Goal: Task Accomplishment & Management: Manage account settings

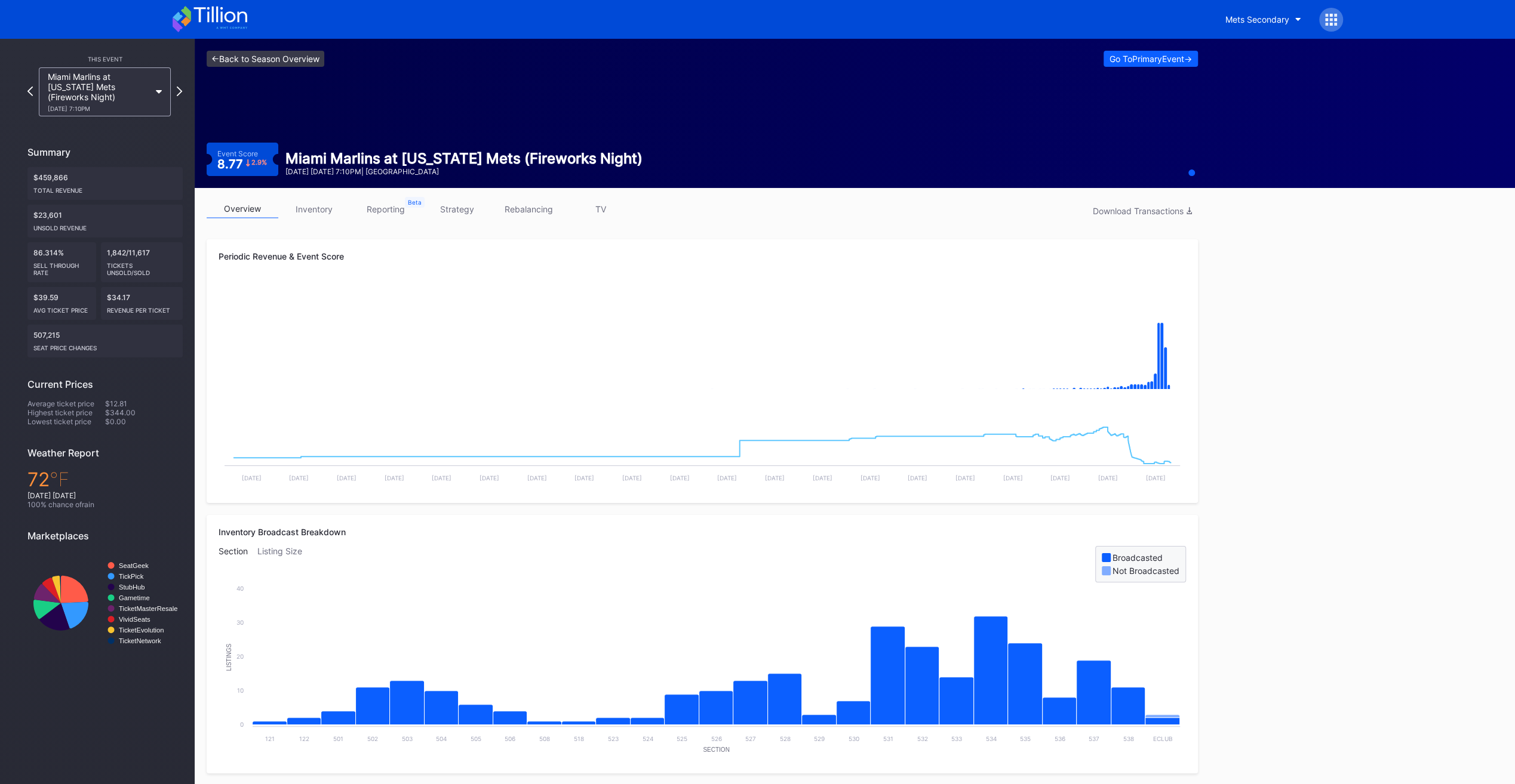
click at [220, 59] on link "<- Back to Season Overview" at bounding box center [265, 59] width 118 height 16
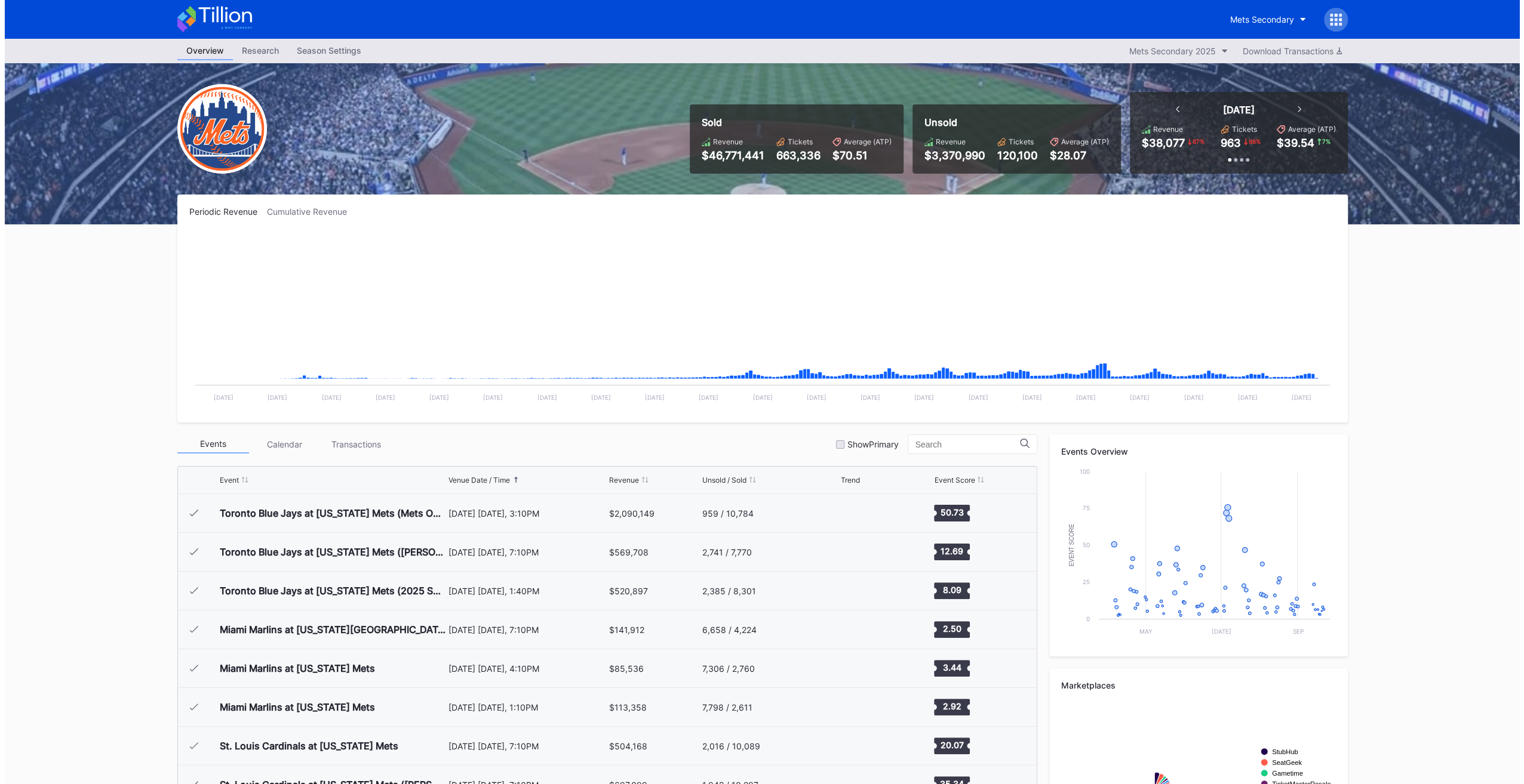
scroll to position [2638, 0]
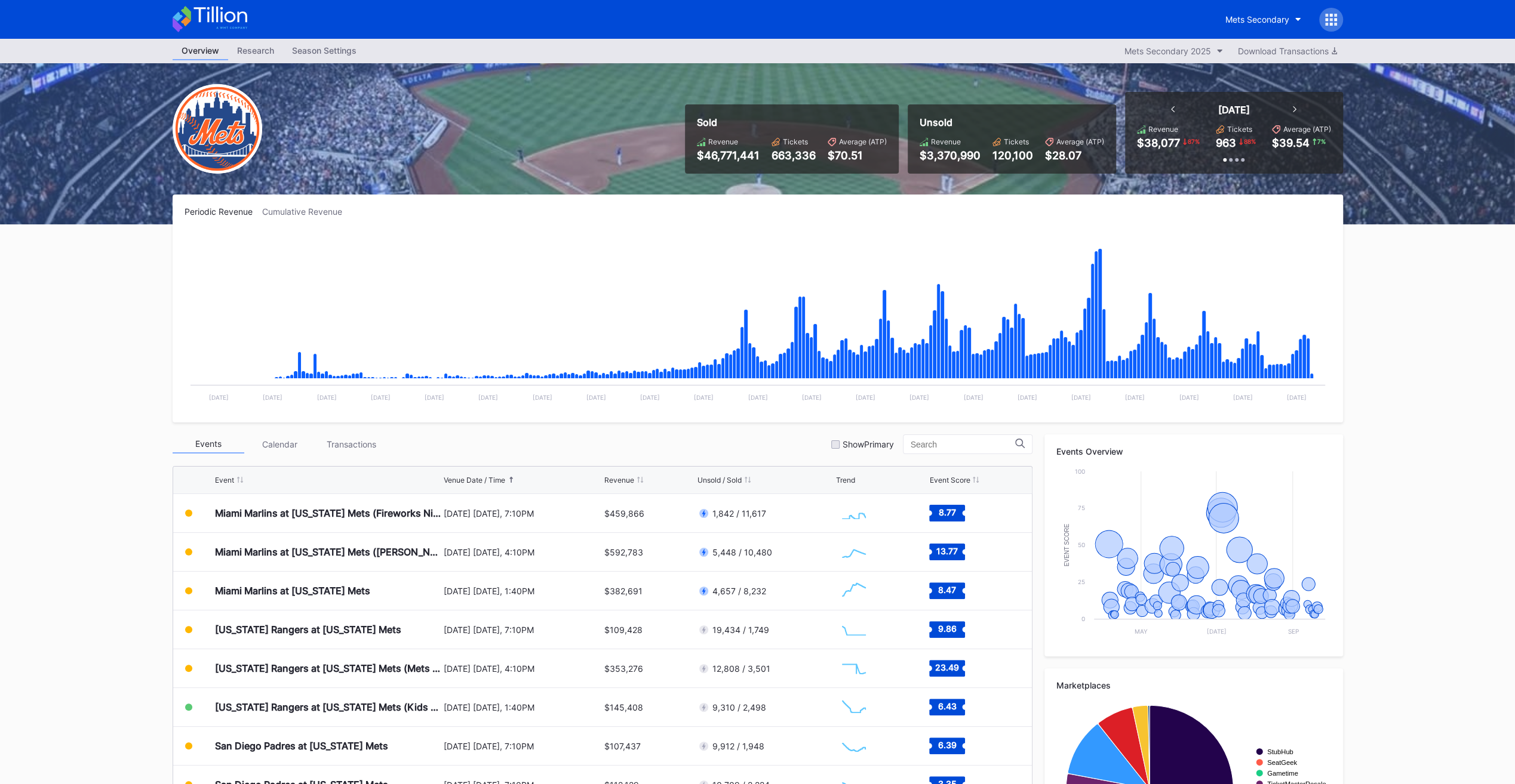
click at [320, 56] on div "Season Settings" at bounding box center [323, 51] width 82 height 17
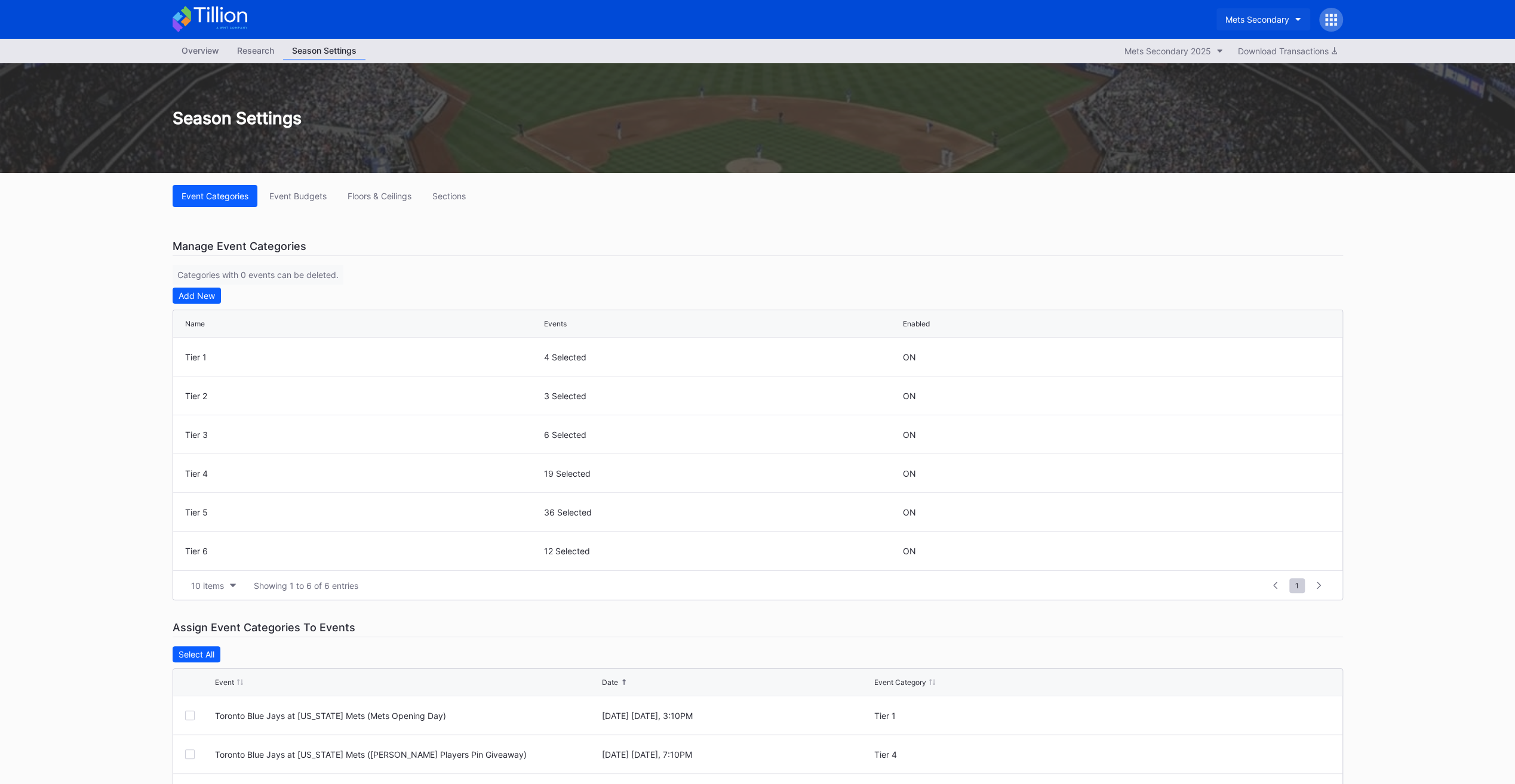
click at [1233, 14] on button "Mets Secondary" at bounding box center [1263, 20] width 94 height 22
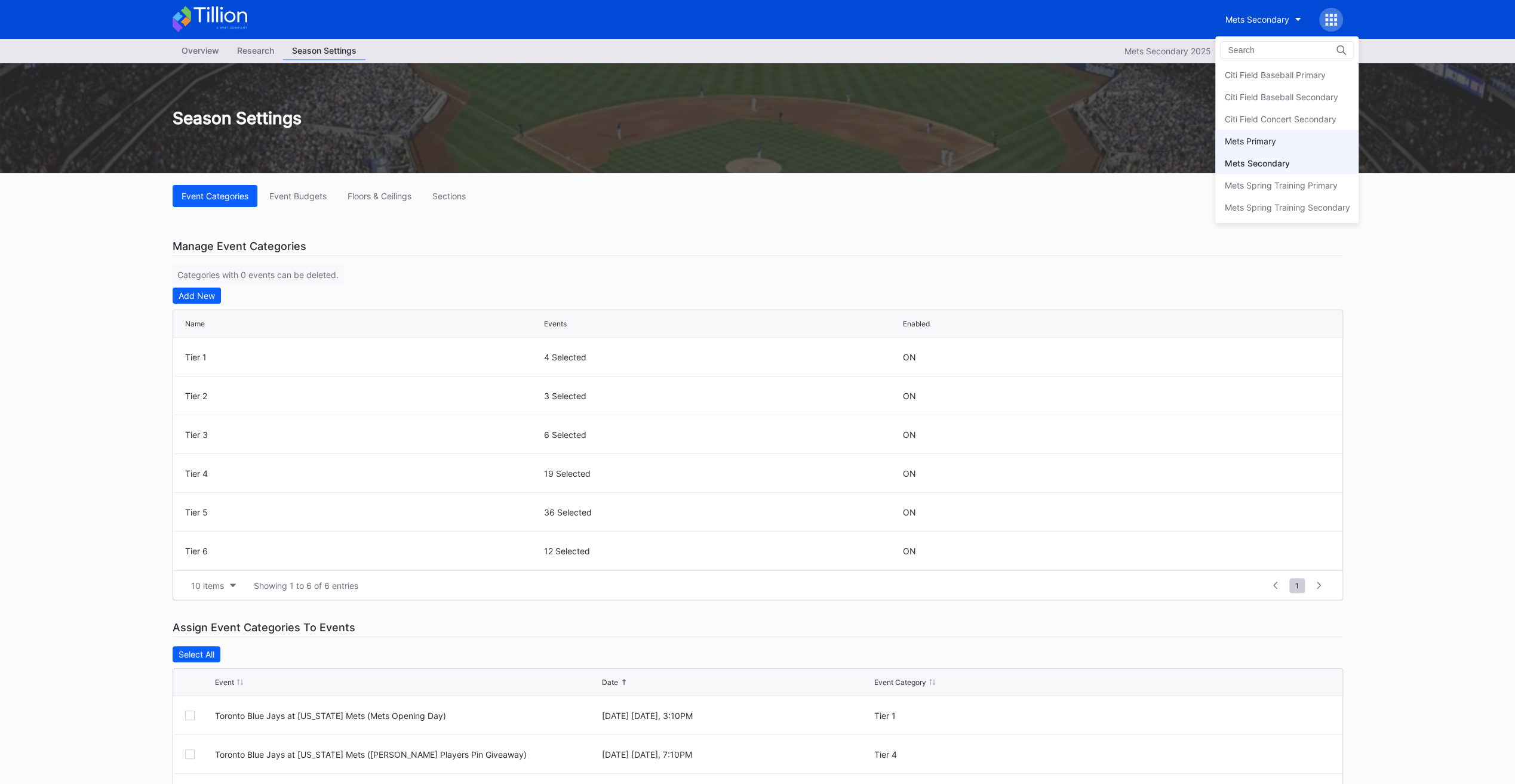
click at [1256, 141] on div "Mets Primary" at bounding box center [1250, 141] width 52 height 10
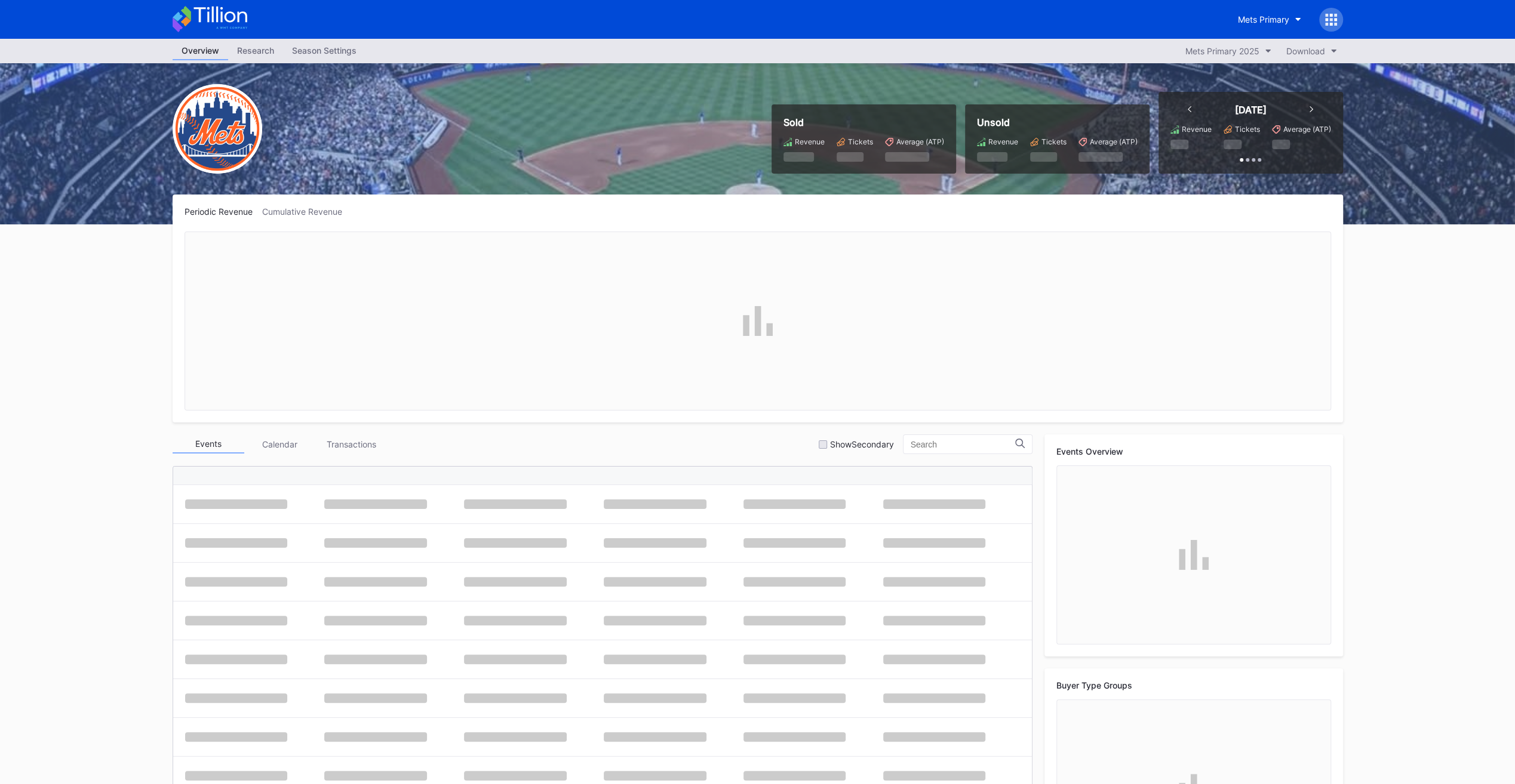
click at [308, 51] on div "Season Settings" at bounding box center [323, 51] width 82 height 17
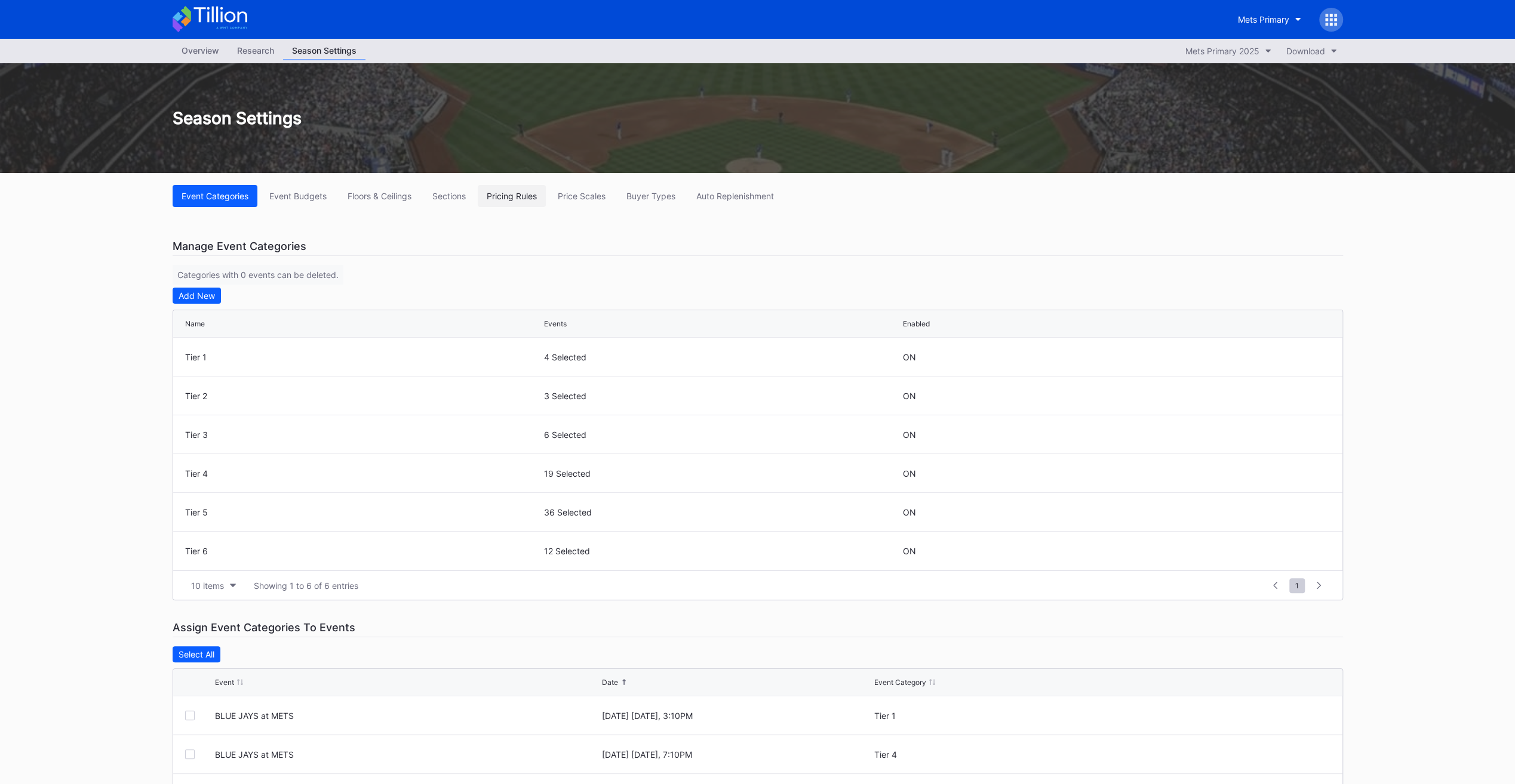
click at [509, 191] on div "Pricing Rules" at bounding box center [512, 196] width 50 height 10
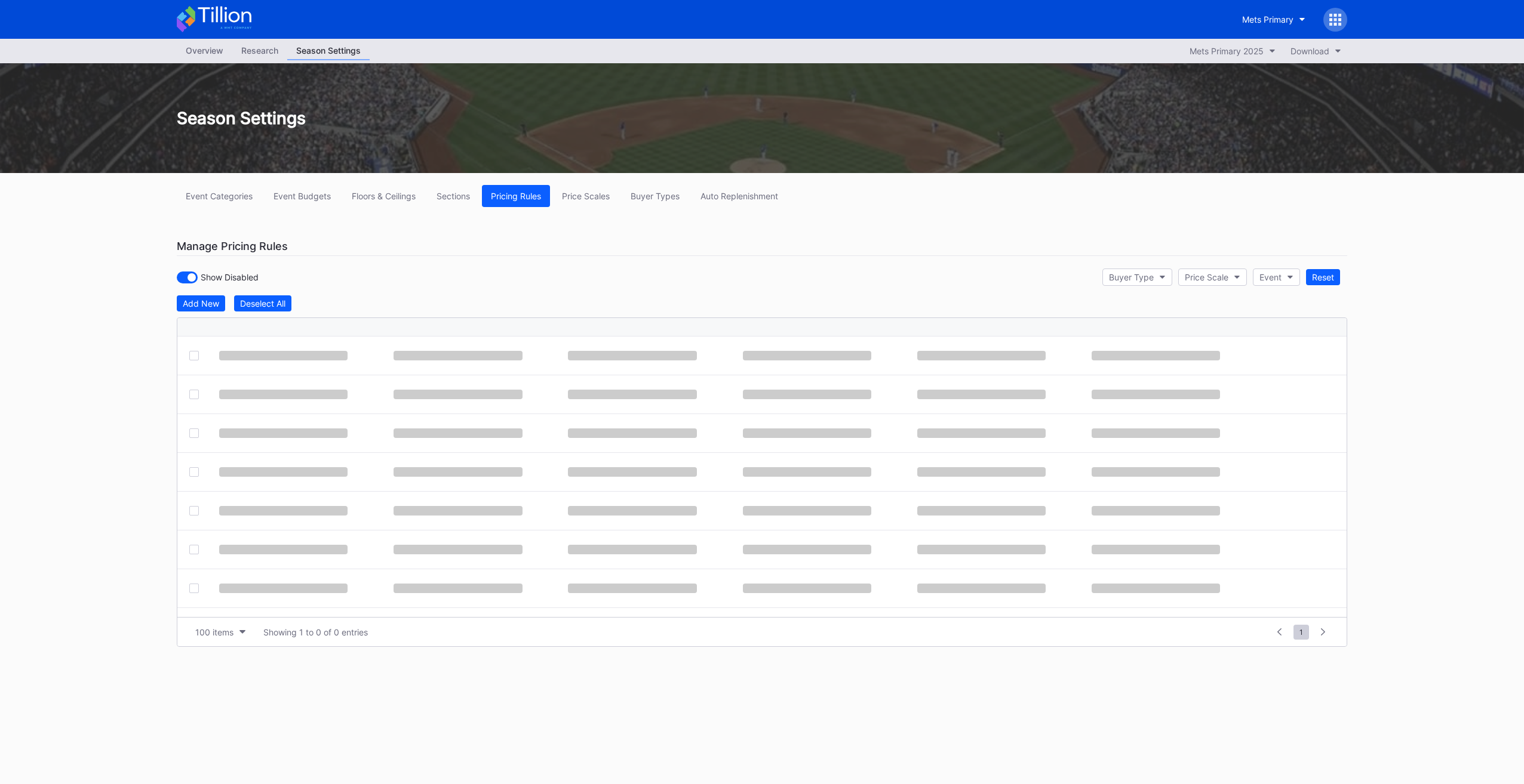
drag, startPoint x: 579, startPoint y: 198, endPoint x: 573, endPoint y: 212, distance: 15.2
click at [579, 198] on div "Price Scales" at bounding box center [585, 196] width 48 height 10
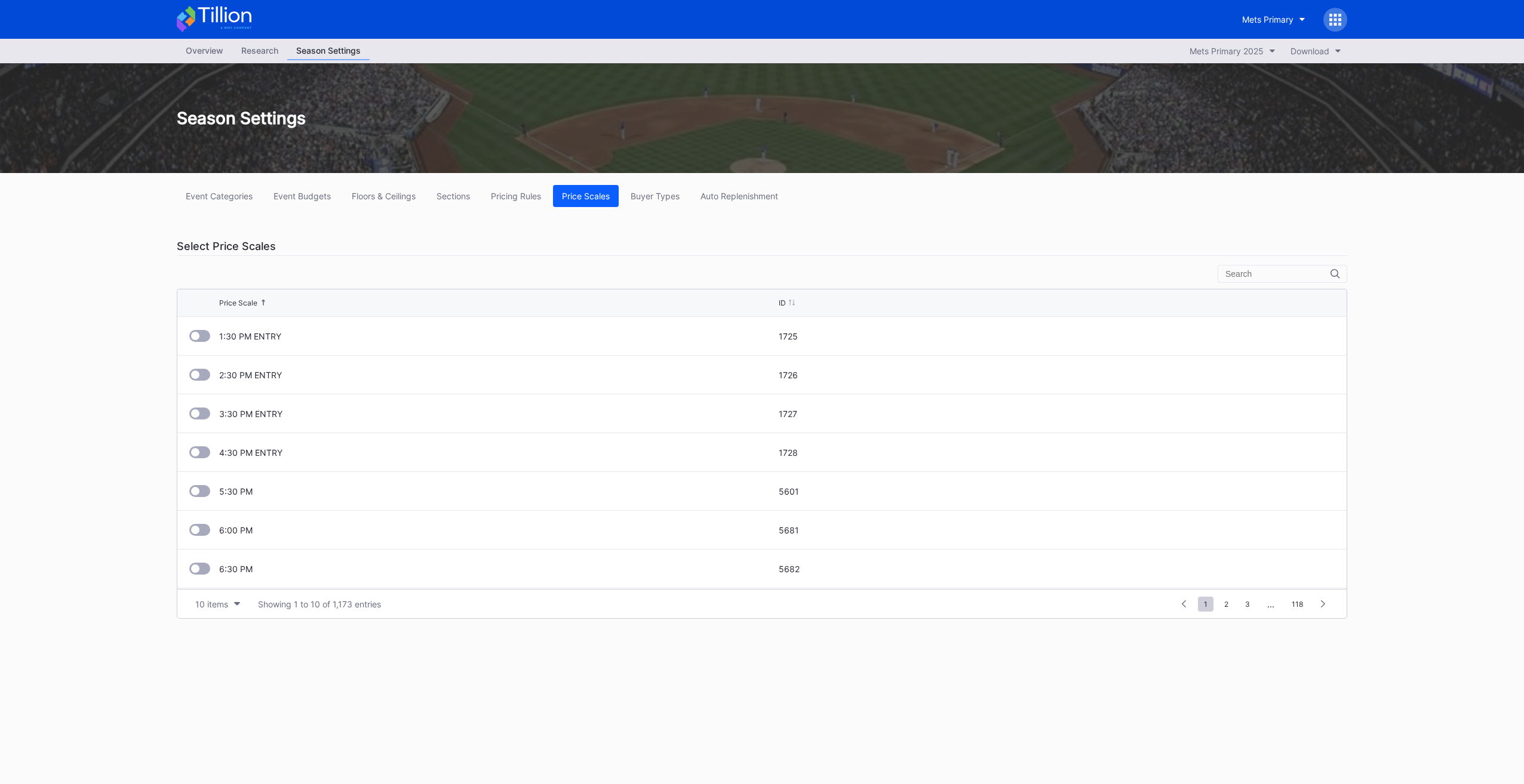
click at [652, 184] on div "Event Categories Event Budgets Floors & Ceilings Sections Pricing Rules Price S…" at bounding box center [762, 402] width 1194 height 458
click at [555, 194] on div "Event Categories Event Budgets Floors & Ceilings Sections Pricing Rules Price S…" at bounding box center [762, 196] width 1170 height 22
drag, startPoint x: 555, startPoint y: 194, endPoint x: 524, endPoint y: 191, distance: 31.1
click at [524, 191] on div "Pricing Rules" at bounding box center [516, 196] width 50 height 10
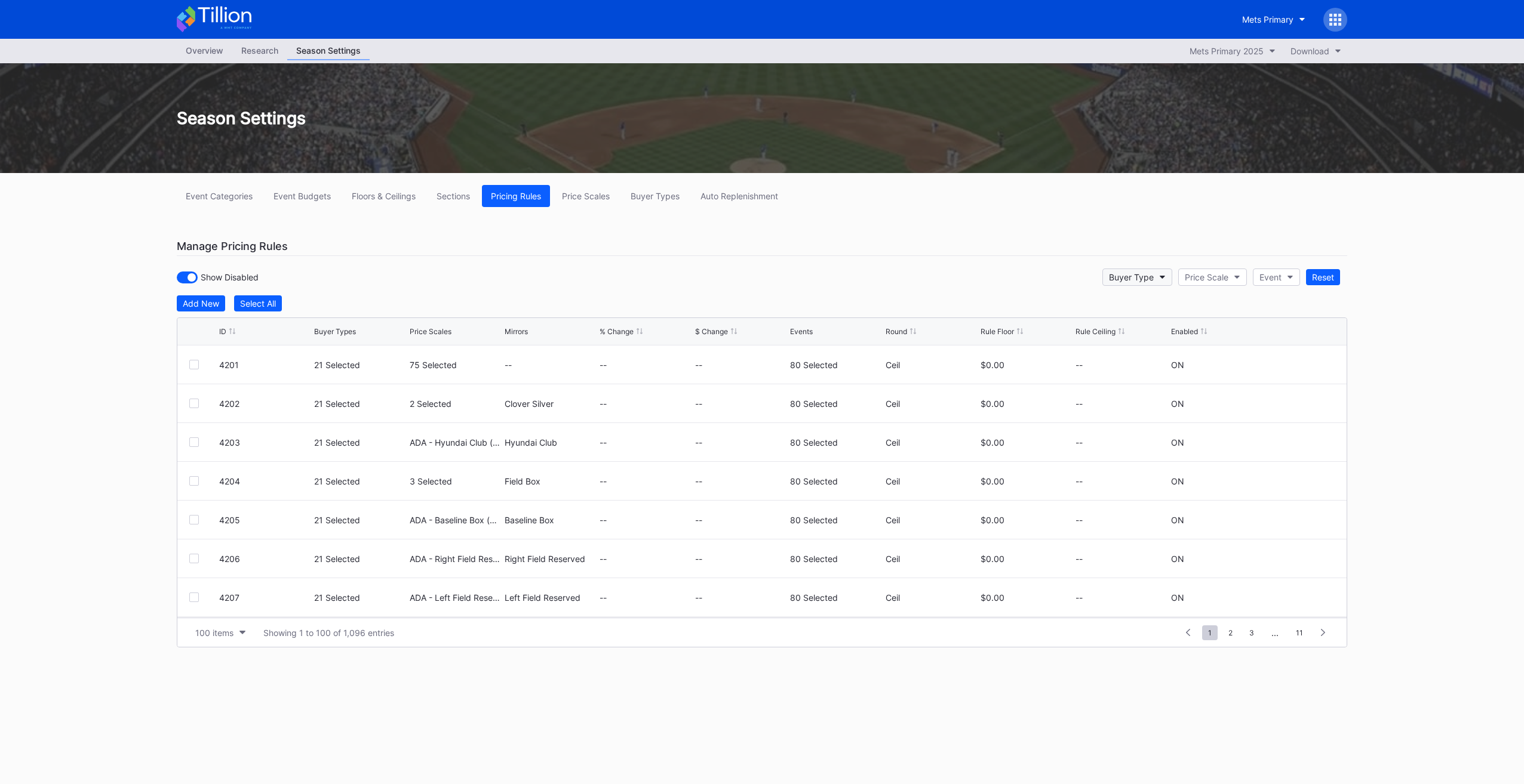
drag, startPoint x: 1144, startPoint y: 266, endPoint x: 1146, endPoint y: 276, distance: 10.2
click at [1145, 269] on div "Event Categories Event Budgets Floors & Ceilings Sections Pricing Rules Price S…" at bounding box center [762, 431] width 1194 height 516
click at [1146, 276] on div "Buyer Type" at bounding box center [1130, 277] width 45 height 10
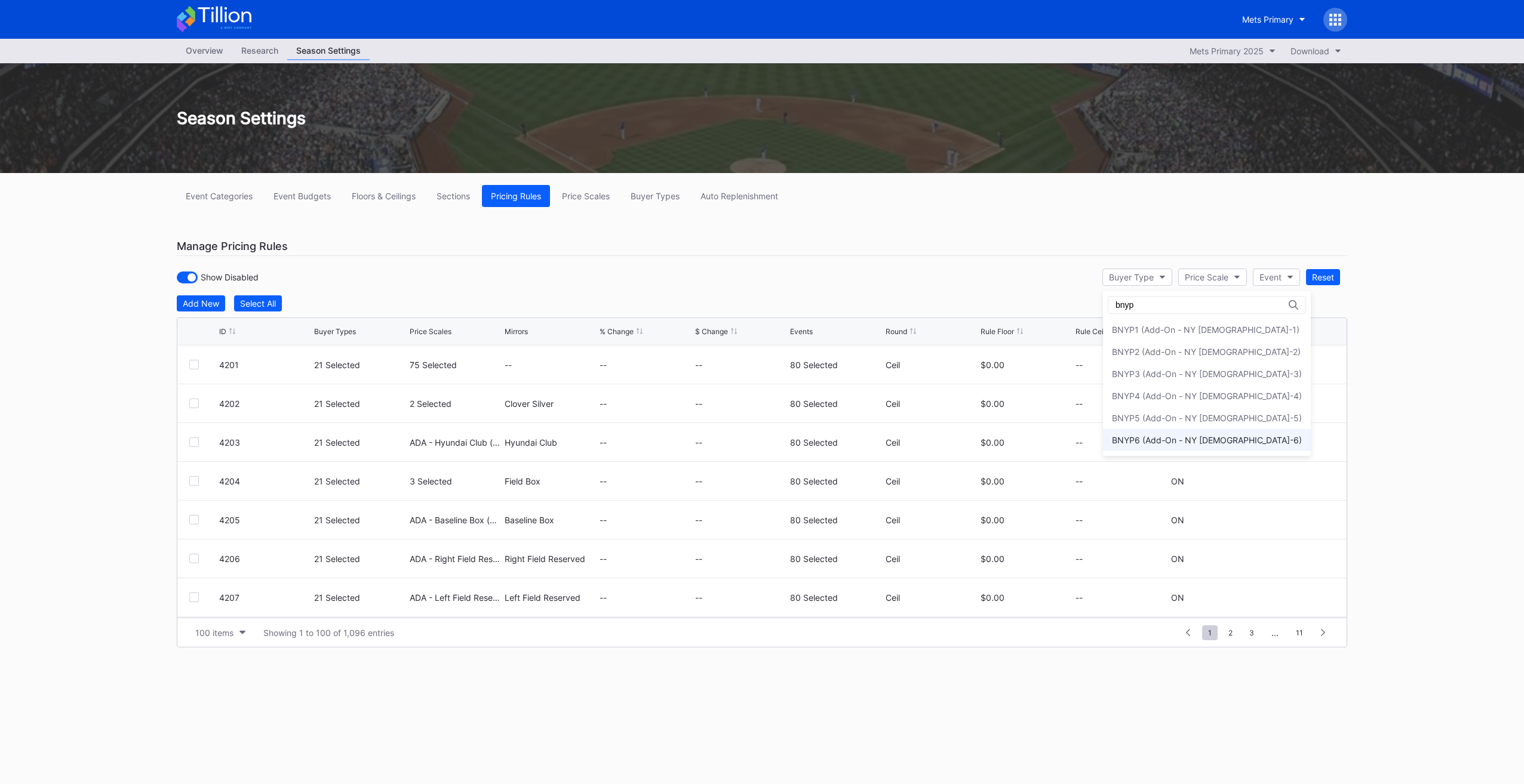
type input "bnyp"
click at [1177, 440] on div "BNYP6 (Add-On - NY [DEMOGRAPHIC_DATA]-6)" at bounding box center [1206, 440] width 190 height 10
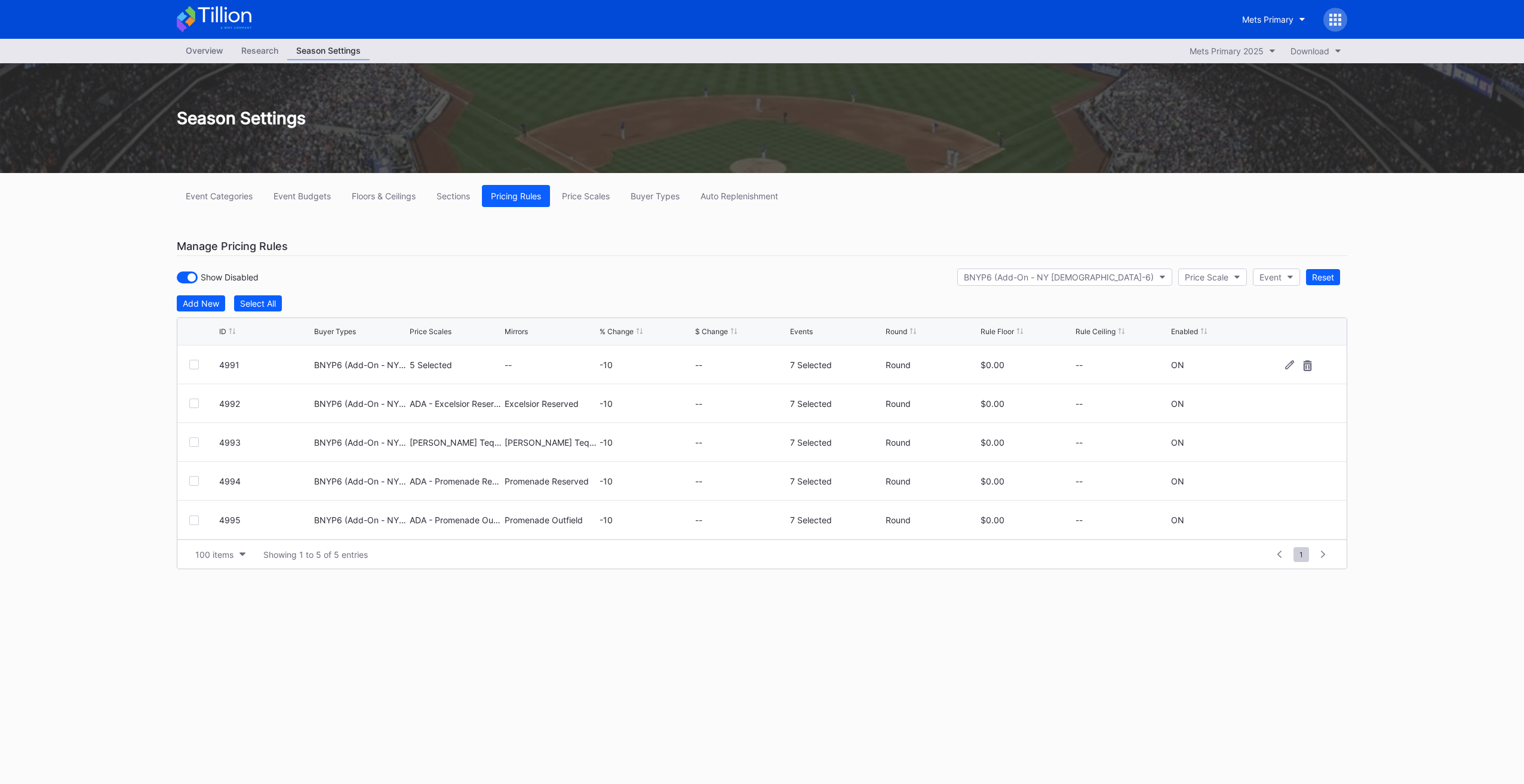
click at [193, 362] on div at bounding box center [194, 365] width 9 height 9
click at [1290, 362] on icon at bounding box center [1289, 365] width 9 height 9
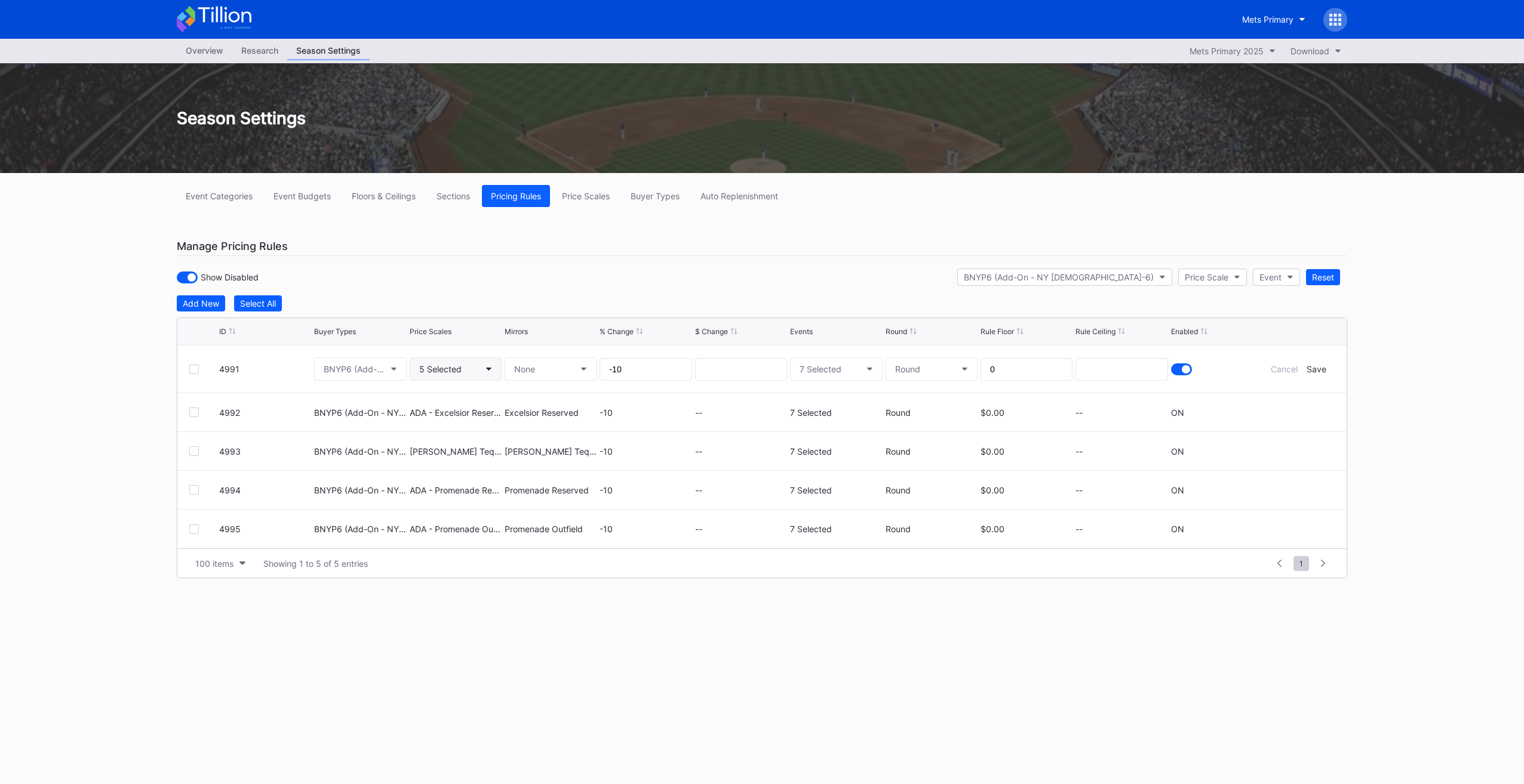
click at [479, 377] on button "5 Selected" at bounding box center [455, 369] width 92 height 23
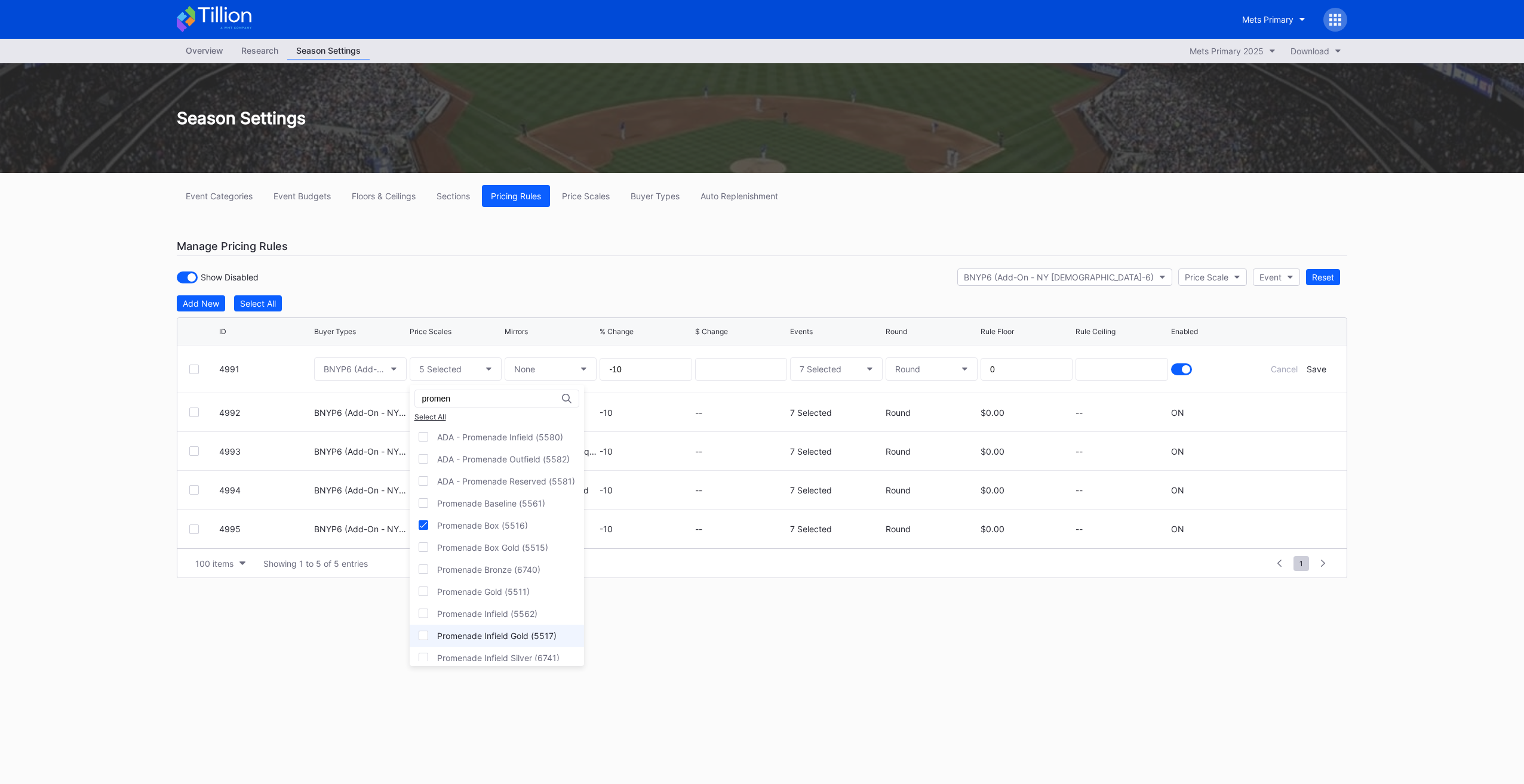
type input "promen"
click at [479, 625] on div "Promenade Infield Gold (5517)" at bounding box center [496, 636] width 174 height 22
drag, startPoint x: 476, startPoint y: 627, endPoint x: 474, endPoint y: 607, distance: 20.1
click at [476, 627] on div "Promenade Infield Gold (5517)" at bounding box center [496, 636] width 174 height 22
click at [474, 609] on div "Promenade Infield (5562)" at bounding box center [487, 614] width 100 height 10
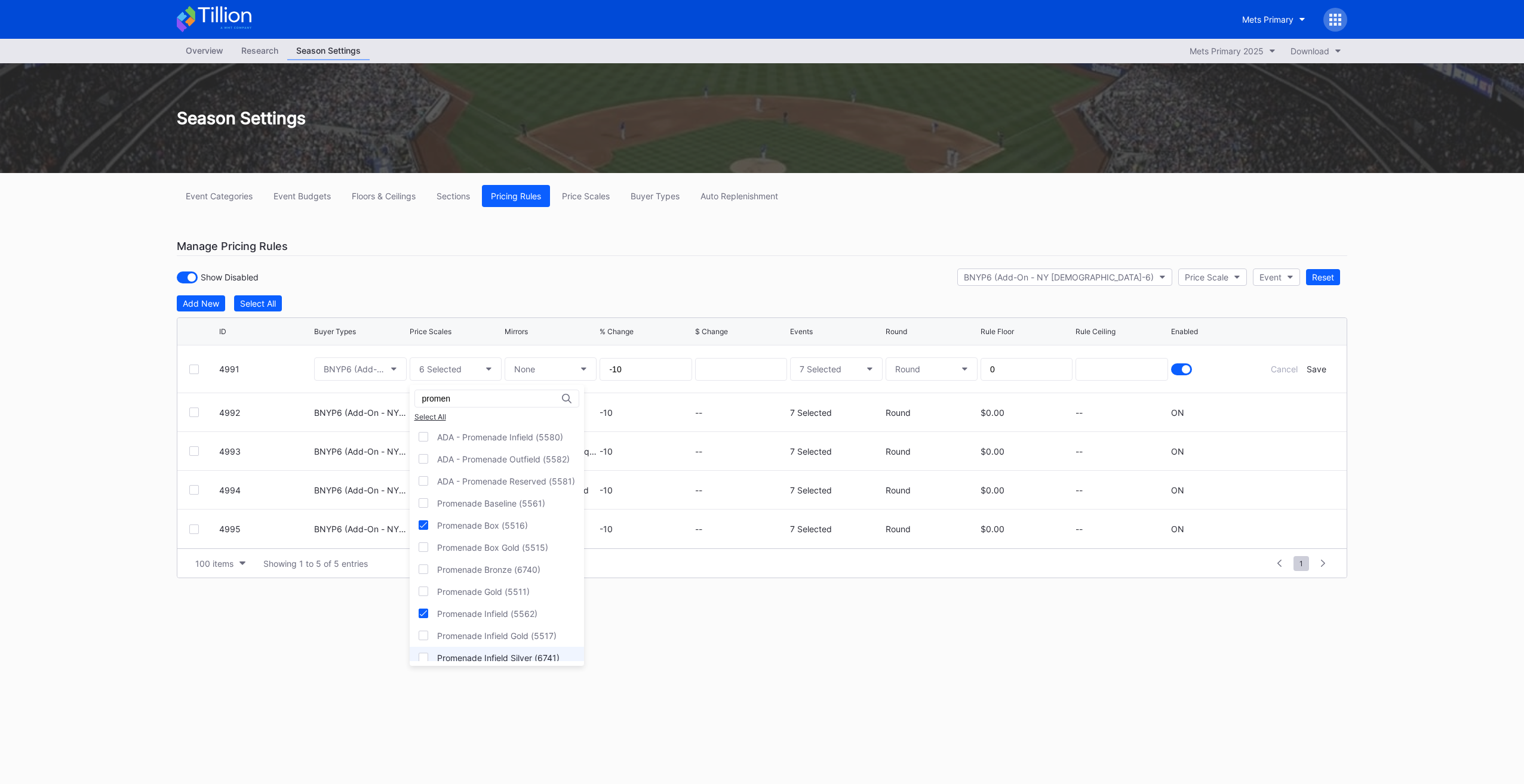
click at [485, 653] on div "Promenade Infield Silver (6741)" at bounding box center [498, 657] width 123 height 10
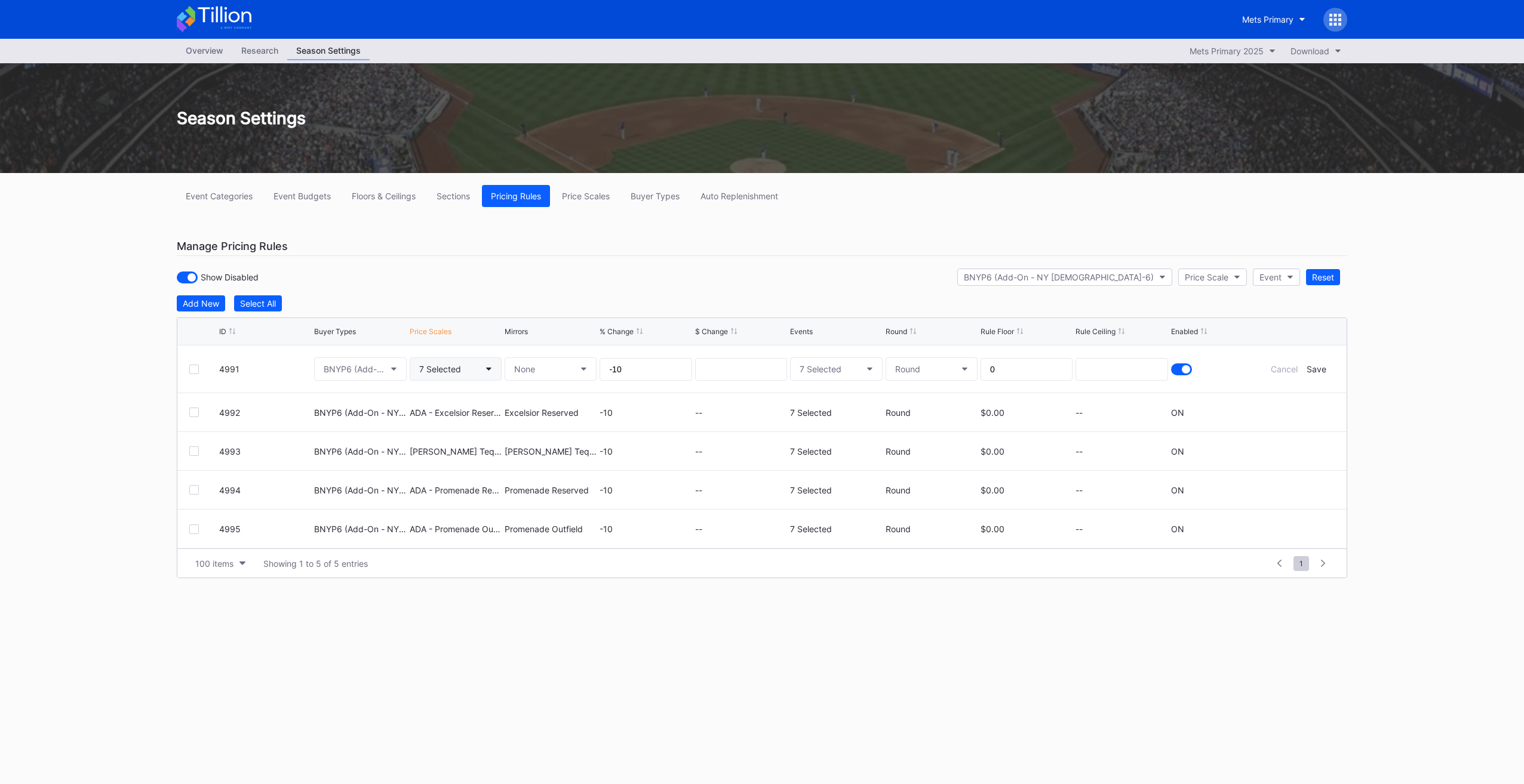
click at [434, 371] on div "7 Selected" at bounding box center [441, 369] width 42 height 10
type input "promenade"
drag, startPoint x: 667, startPoint y: 276, endPoint x: 1245, endPoint y: 388, distance: 588.8
click at [1316, 365] on div "Save" at bounding box center [1315, 369] width 20 height 10
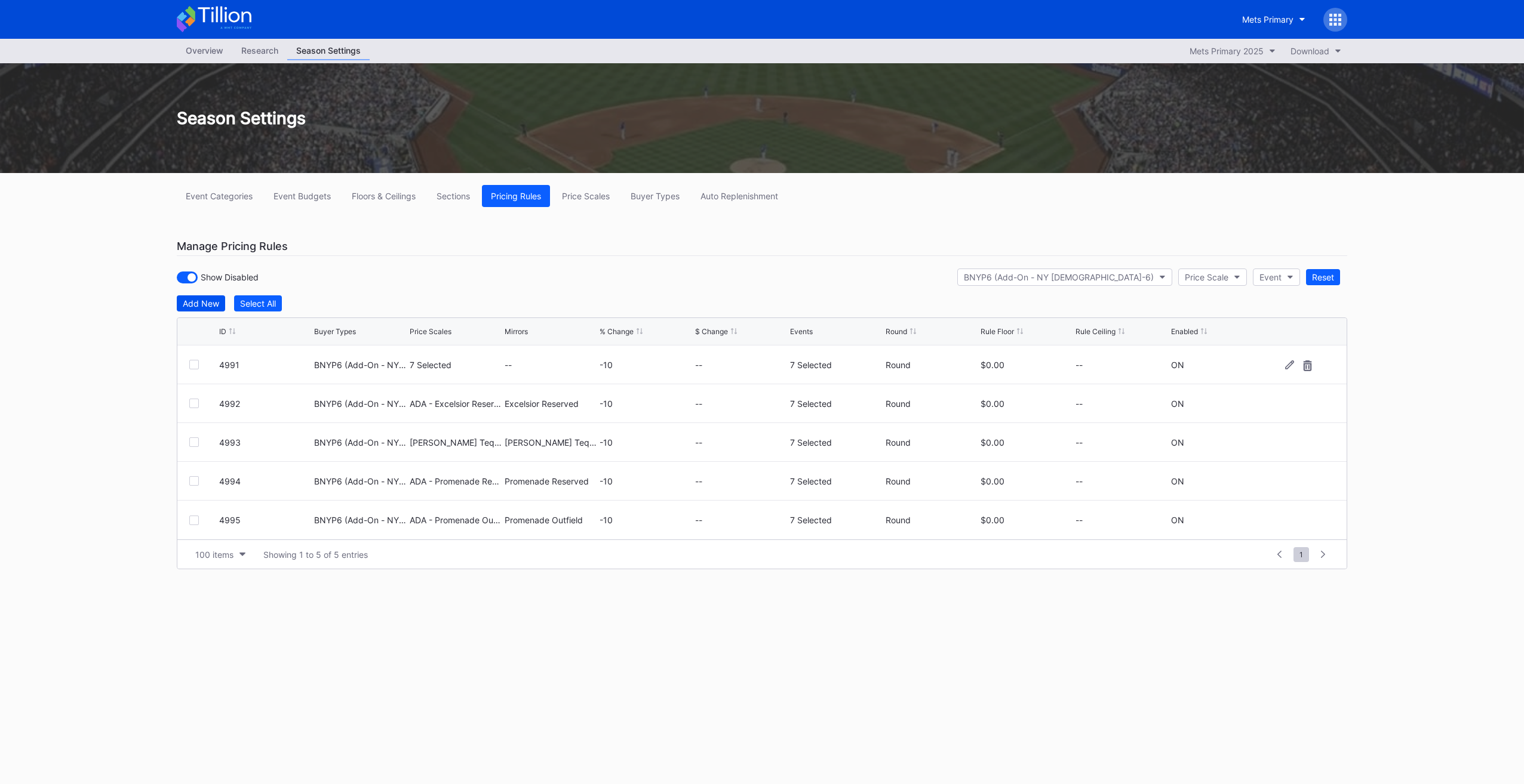
click at [212, 301] on div "Add New" at bounding box center [201, 303] width 37 height 10
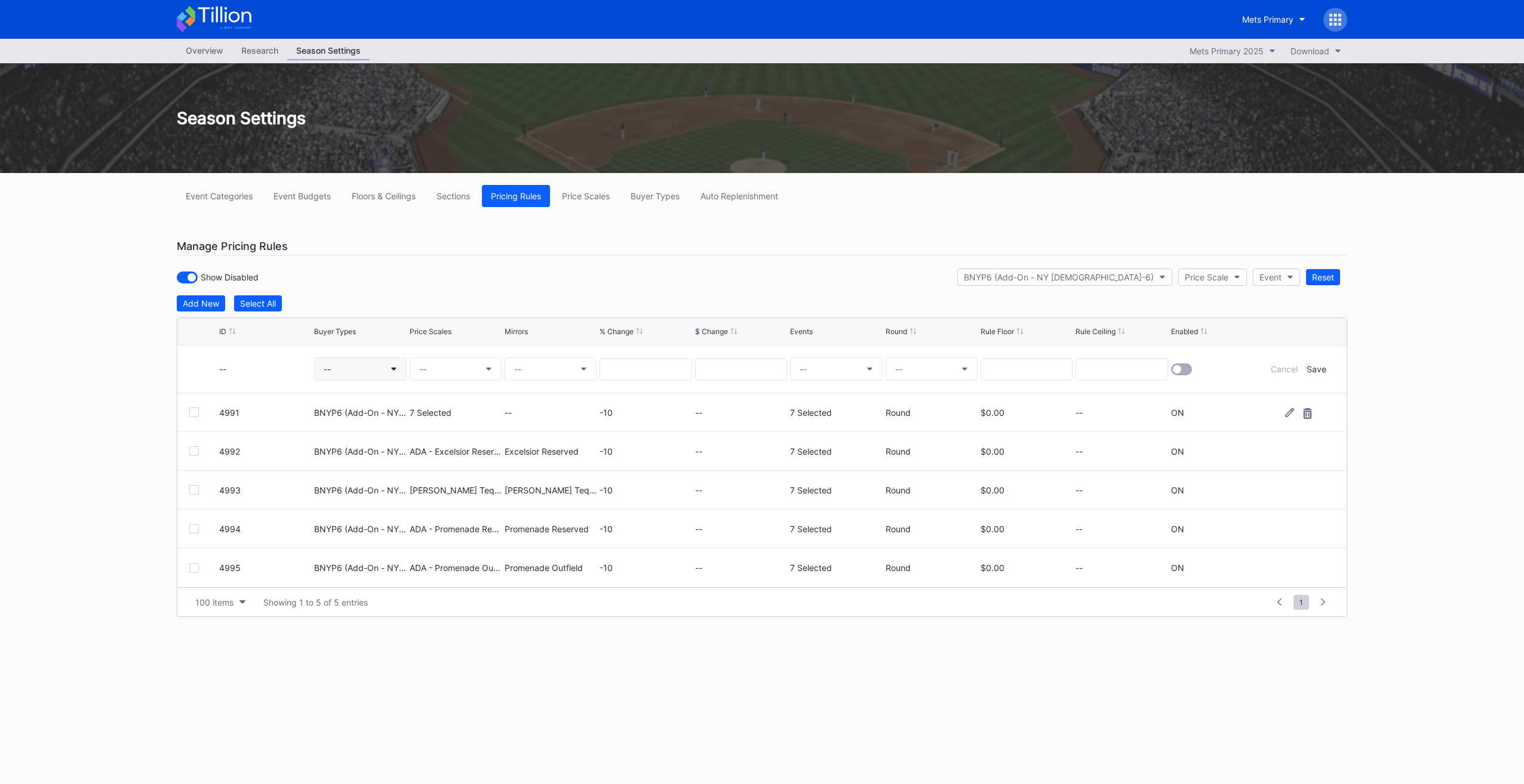
click at [339, 363] on button "--" at bounding box center [360, 369] width 92 height 23
type input "bnyp6"
click at [419, 437] on div "BNYP6 (Add-On - NY [DEMOGRAPHIC_DATA]-6)" at bounding box center [427, 437] width 173 height 10
click at [441, 365] on button "--" at bounding box center [455, 369] width 92 height 23
type input "ada -"
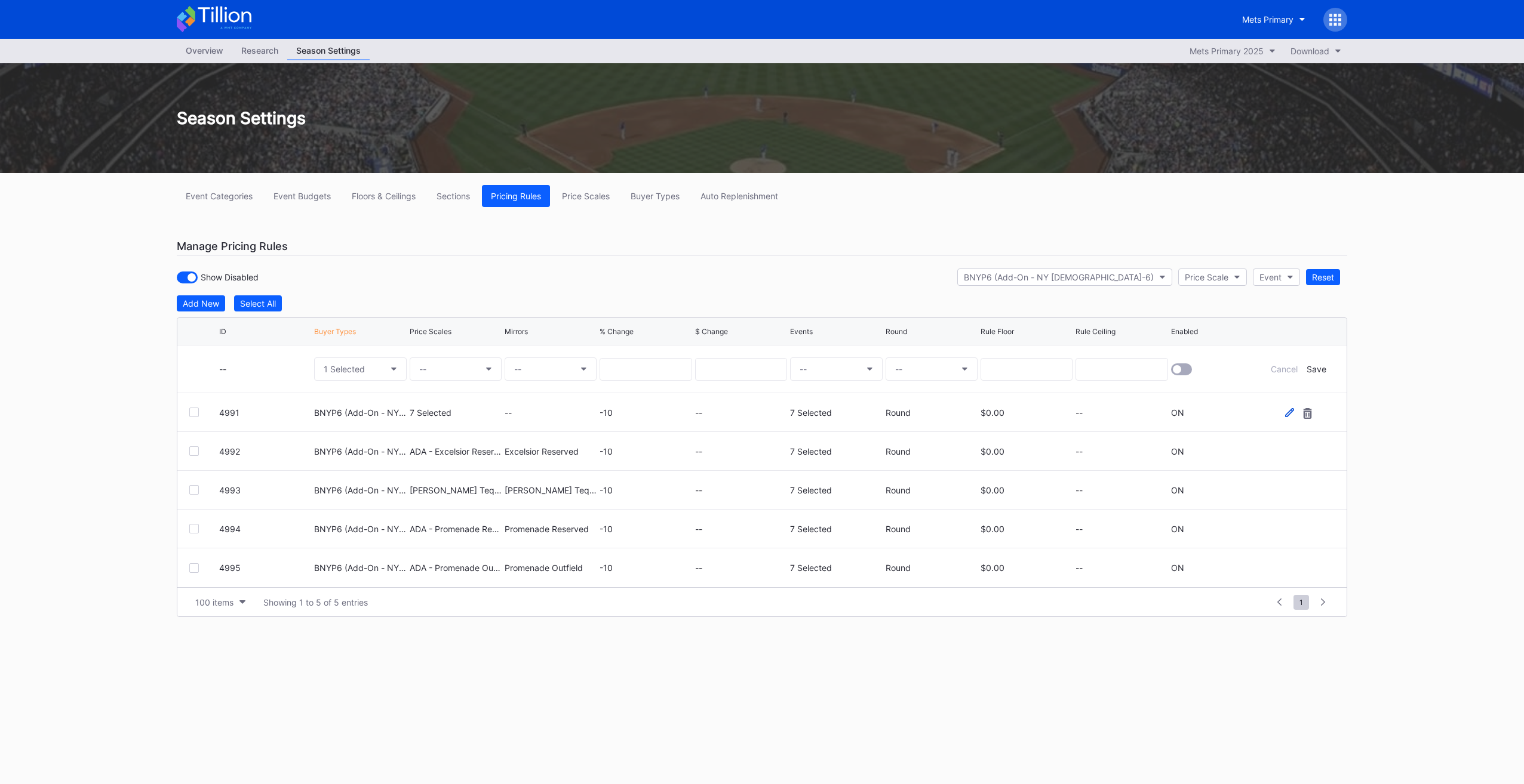
click at [1288, 412] on icon at bounding box center [1289, 412] width 9 height 9
click at [438, 365] on div "7 Selected" at bounding box center [441, 369] width 42 height 10
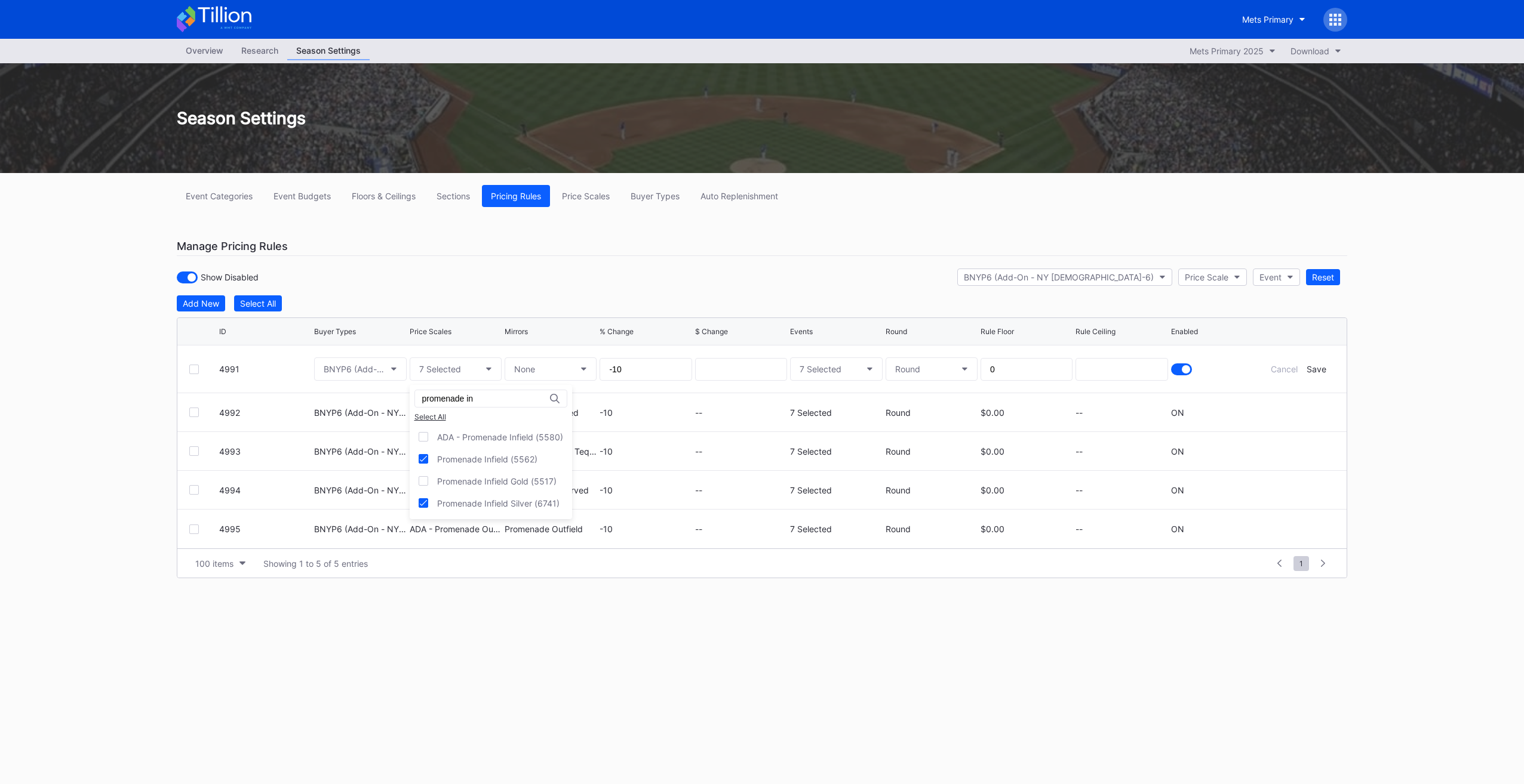
type input "promenade in"
drag, startPoint x: 530, startPoint y: 448, endPoint x: 520, endPoint y: 484, distance: 37.4
click at [530, 449] on div "Promenade Infield (5562)" at bounding box center [491, 459] width 162 height 22
click at [511, 506] on div "Promenade Infield Silver (6741)" at bounding box center [498, 503] width 123 height 10
click at [1319, 365] on div "Save" at bounding box center [1315, 369] width 20 height 10
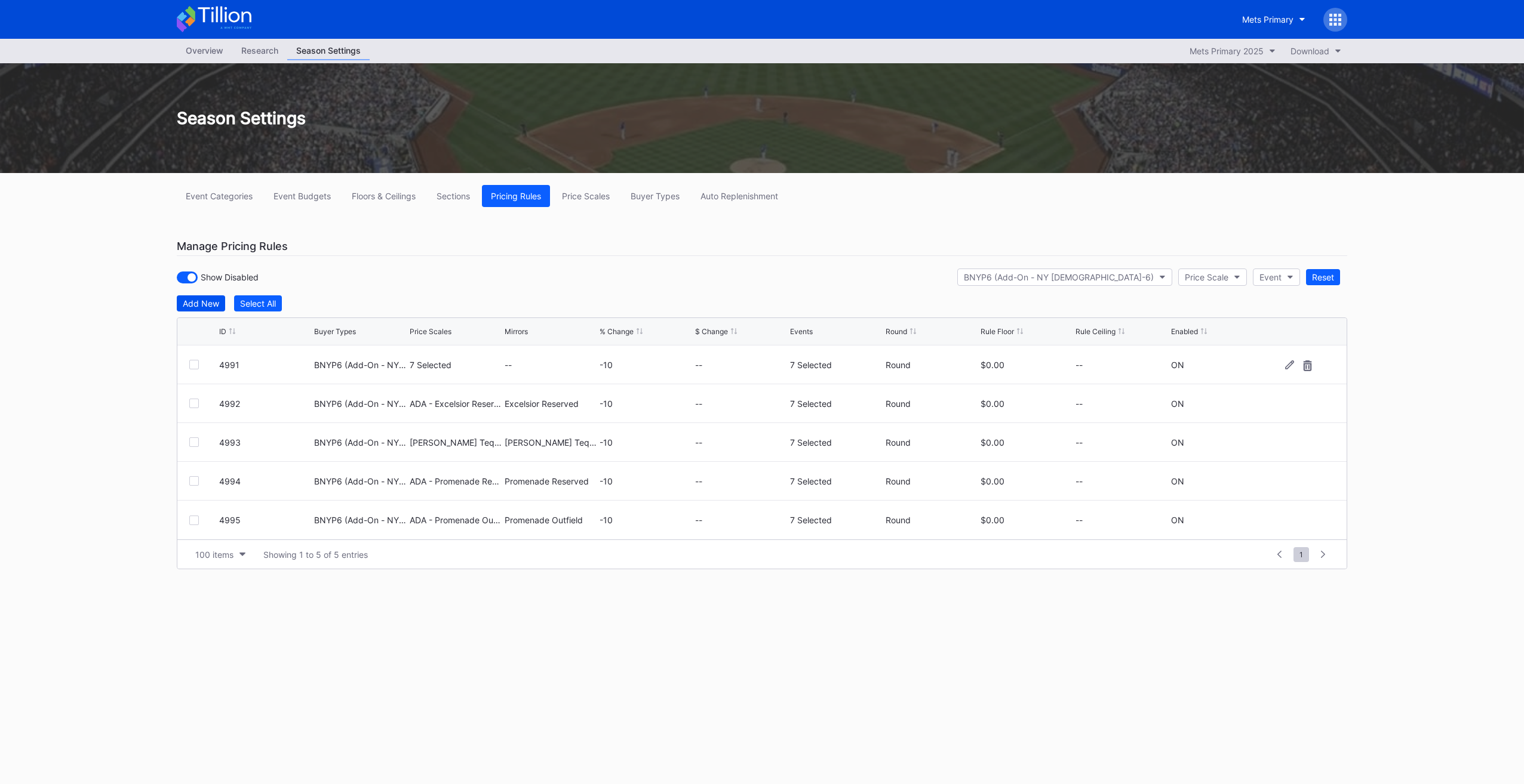
click at [208, 305] on div "Add New" at bounding box center [201, 303] width 37 height 10
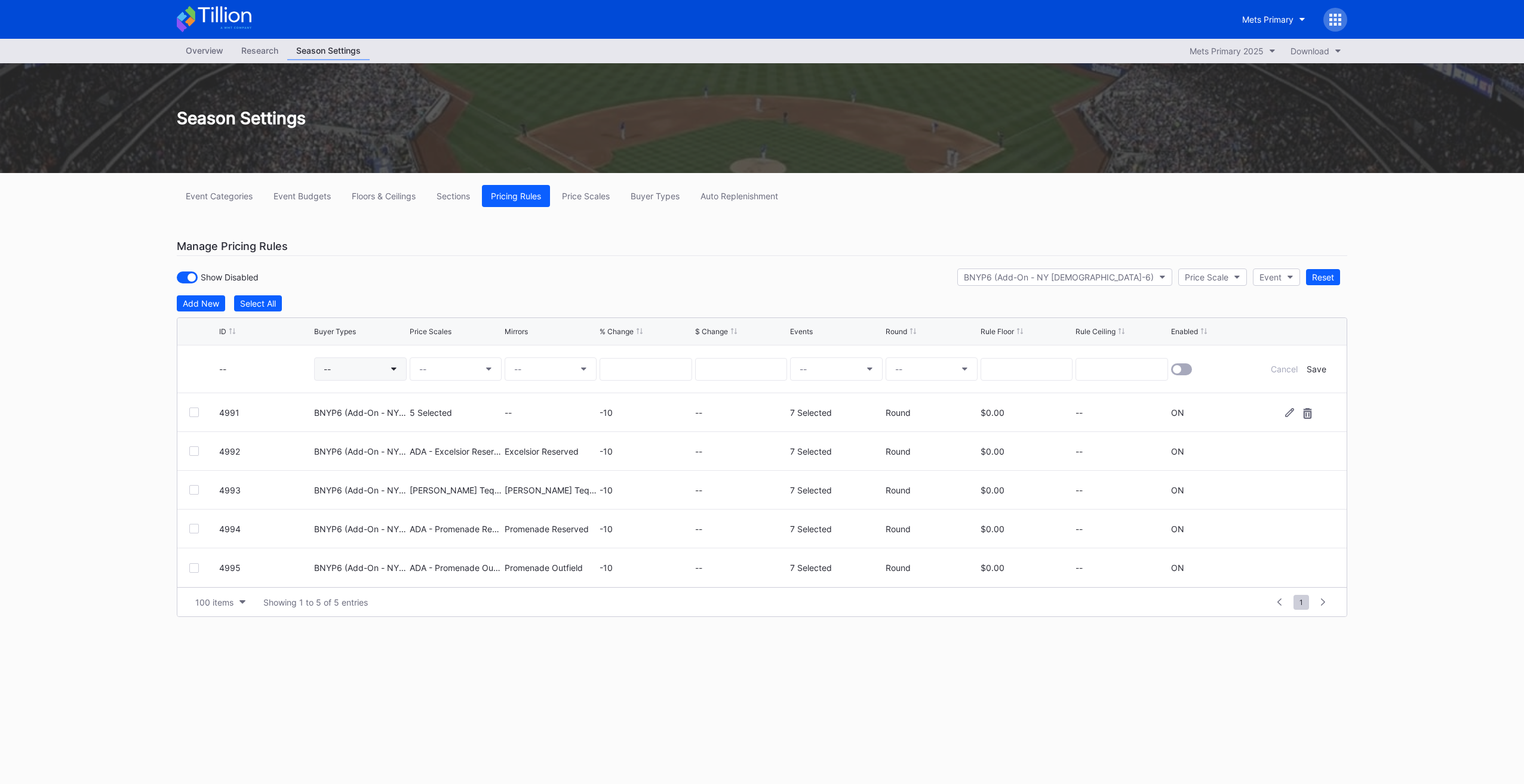
click at [330, 376] on button "--" at bounding box center [360, 369] width 92 height 23
type input "bnyp6"
click at [380, 433] on div "BNYP6 (Add-On - NY [DEMOGRAPHIC_DATA]-6)" at bounding box center [427, 437] width 173 height 10
click at [431, 369] on button "--" at bounding box center [455, 369] width 92 height 23
click at [505, 437] on div "ADA - Promenade Infield (5580)" at bounding box center [499, 437] width 126 height 10
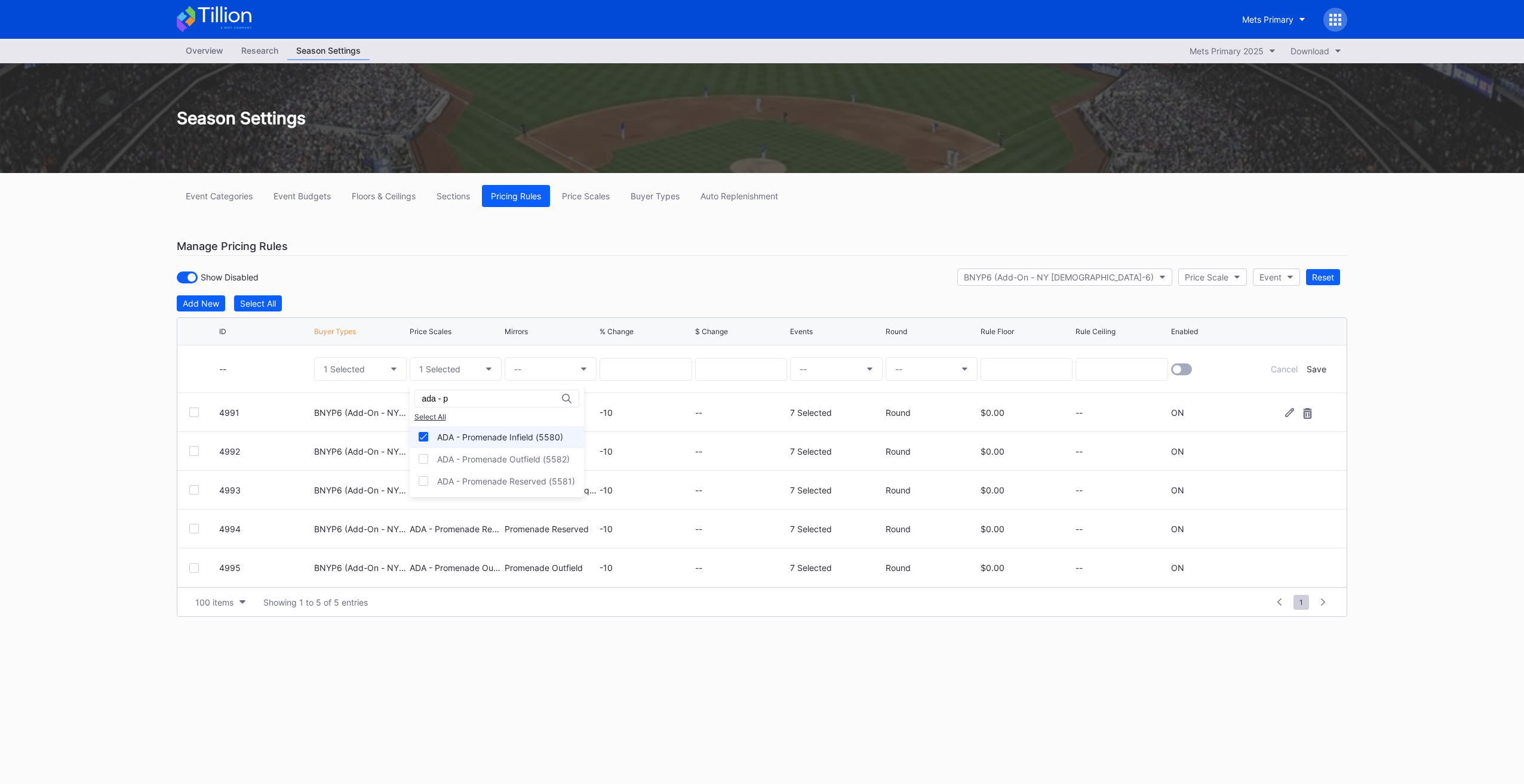
click at [445, 432] on div "ADA - Promenade Infield (5580)" at bounding box center [499, 437] width 126 height 10
drag, startPoint x: 454, startPoint y: 400, endPoint x: 320, endPoint y: 406, distance: 134.1
click at [323, 407] on div "ada - p Select All ADA - Promenade Infield (5580) ADA - Promenade Outfield (558…" at bounding box center [762, 392] width 1524 height 784
type input "promen"
click at [469, 617] on div "Promenade Infield (5562)" at bounding box center [496, 614] width 174 height 22
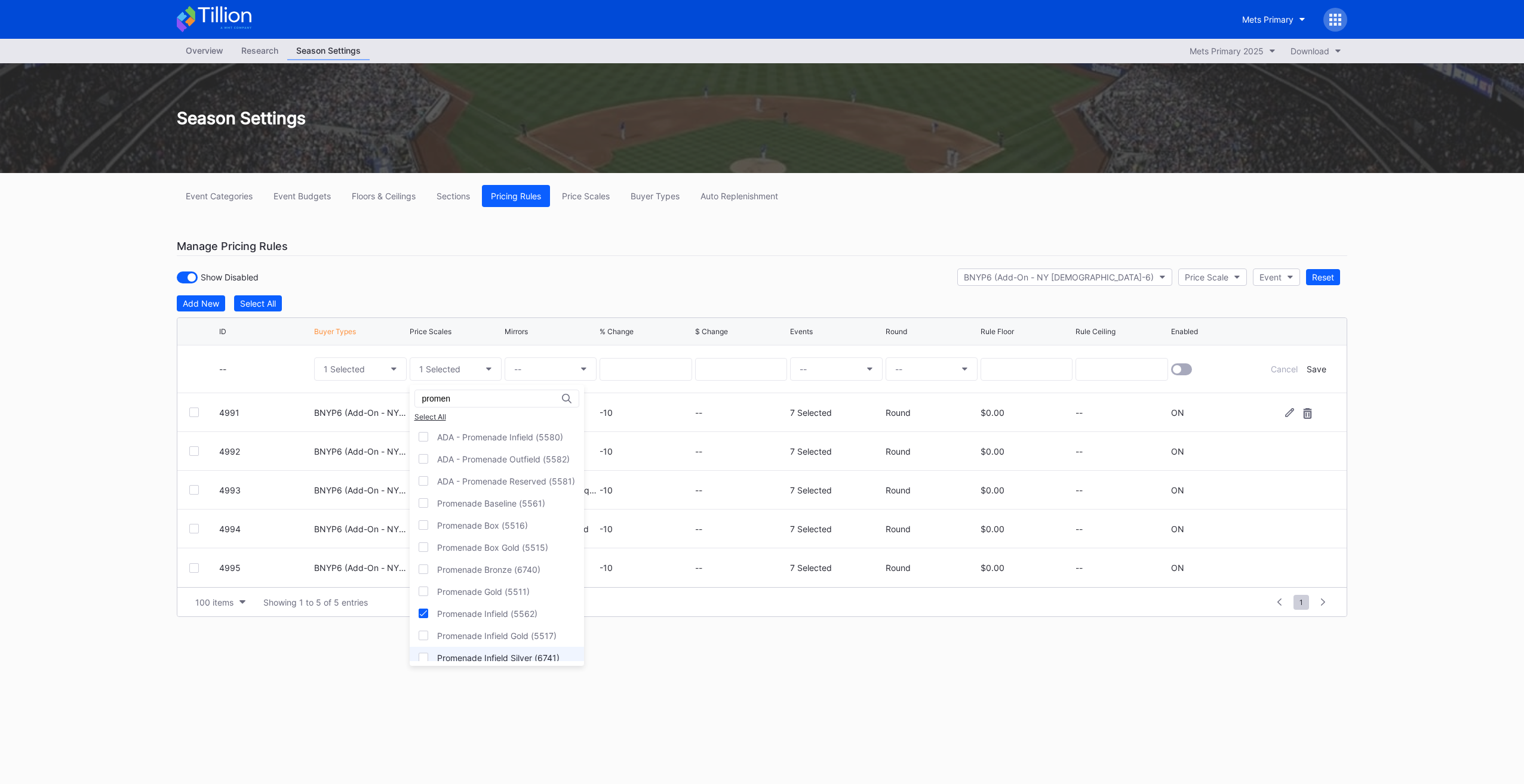
click at [479, 647] on div "Promenade Infield Silver (6741)" at bounding box center [496, 658] width 174 height 22
drag, startPoint x: 607, startPoint y: 269, endPoint x: 628, endPoint y: 332, distance: 66.4
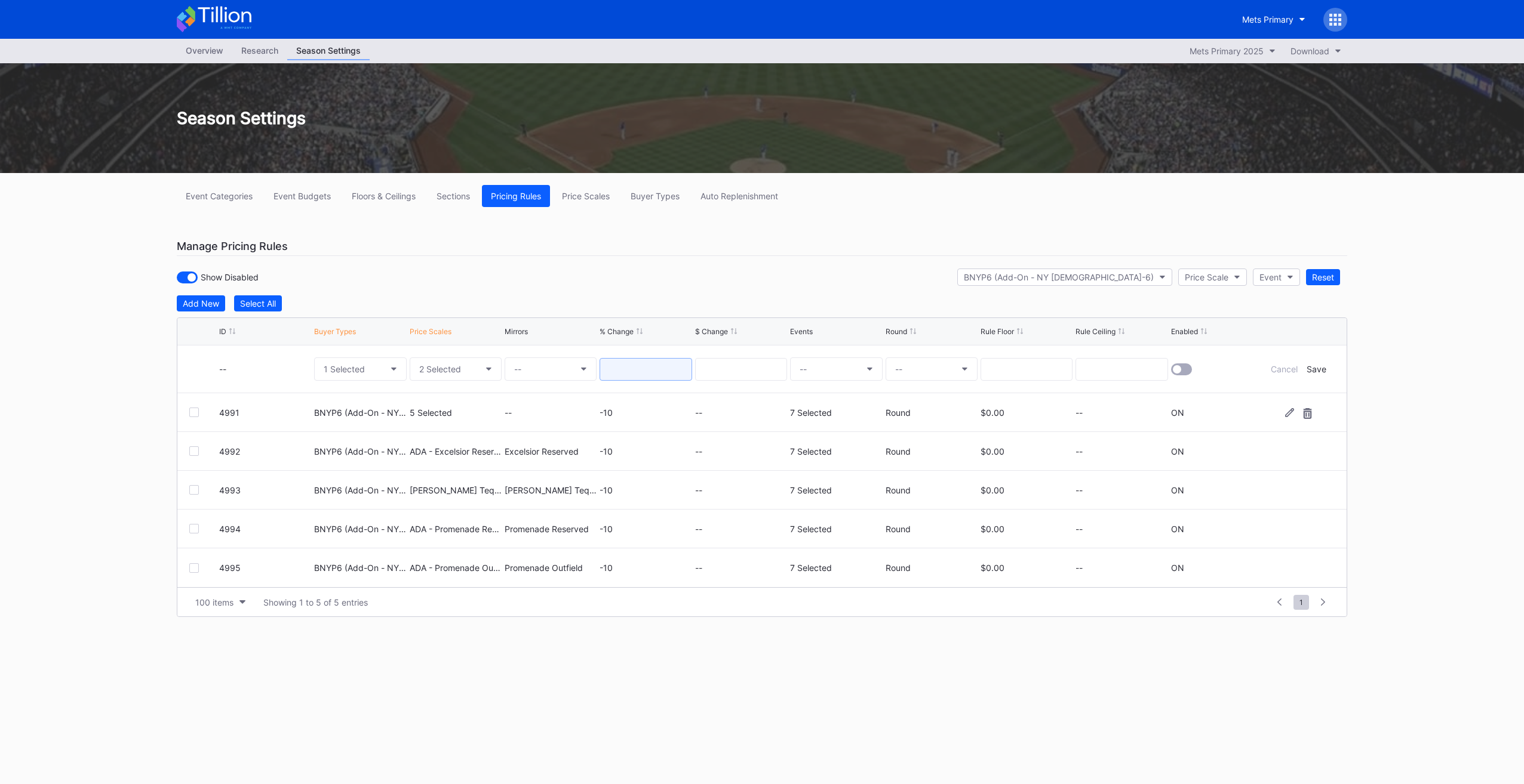
click at [637, 371] on input at bounding box center [645, 369] width 92 height 23
type input "-10"
click at [840, 377] on button "--" at bounding box center [836, 369] width 92 height 23
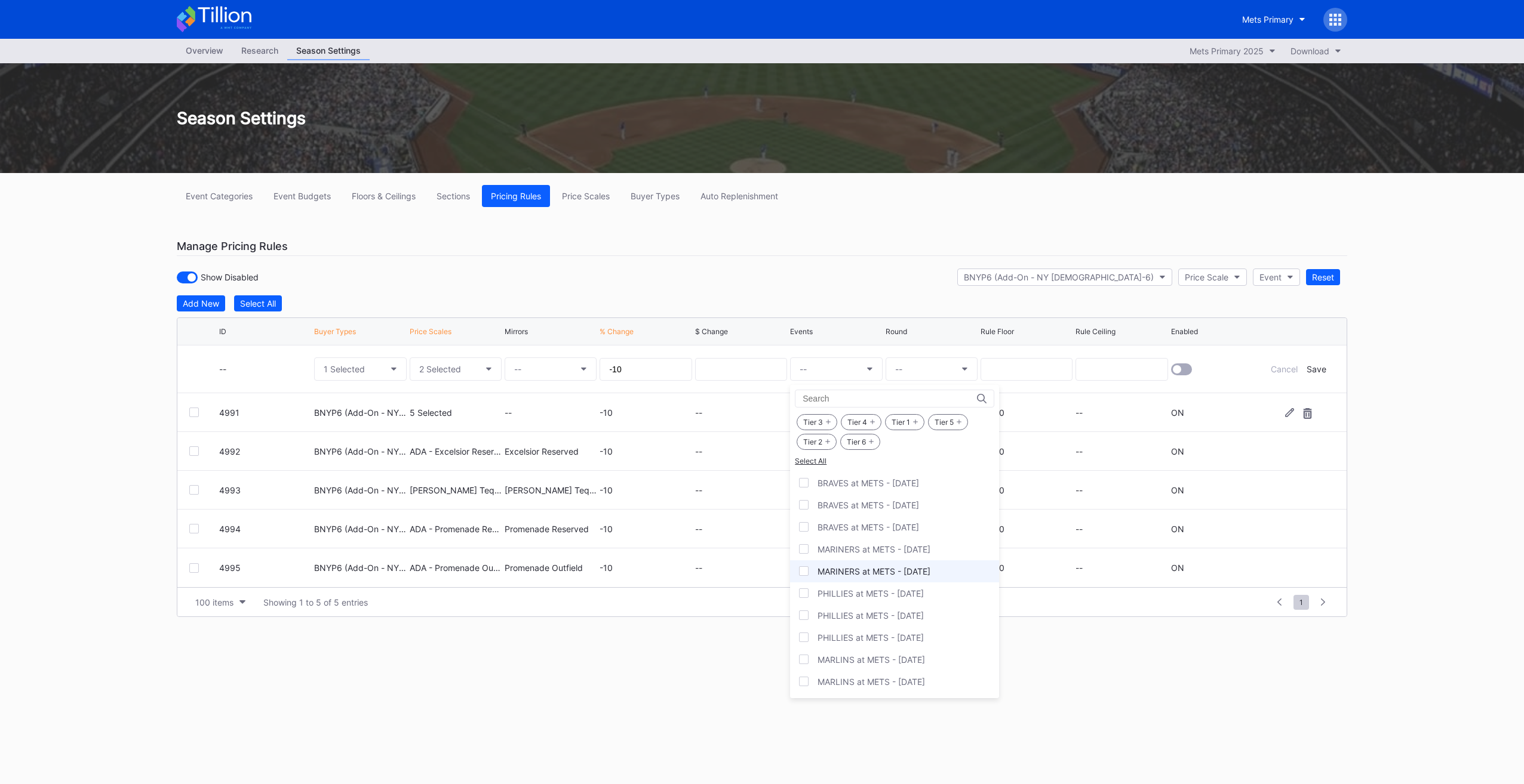
scroll to position [1516, 0]
click at [895, 617] on div "PADRES at METS - [DATE]" at bounding box center [868, 622] width 102 height 10
click at [895, 633] on div "PADRES at METS - [DATE]" at bounding box center [894, 644] width 209 height 22
drag, startPoint x: 921, startPoint y: 668, endPoint x: 875, endPoint y: 501, distance: 173.2
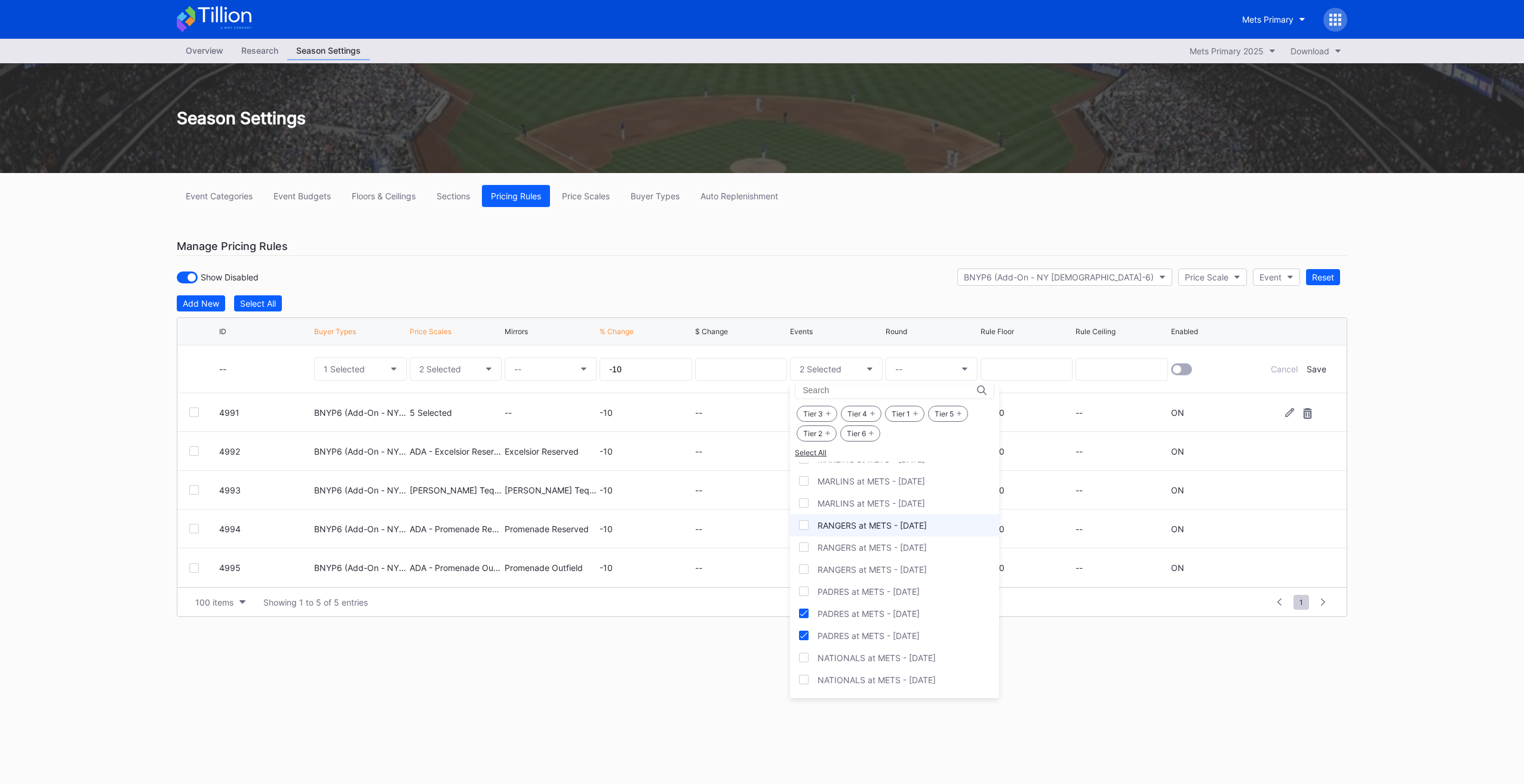
click at [921, 669] on div "NATIONALS at METS - [DATE]" at bounding box center [894, 680] width 209 height 22
drag, startPoint x: 869, startPoint y: 233, endPoint x: 881, endPoint y: 251, distance: 21.6
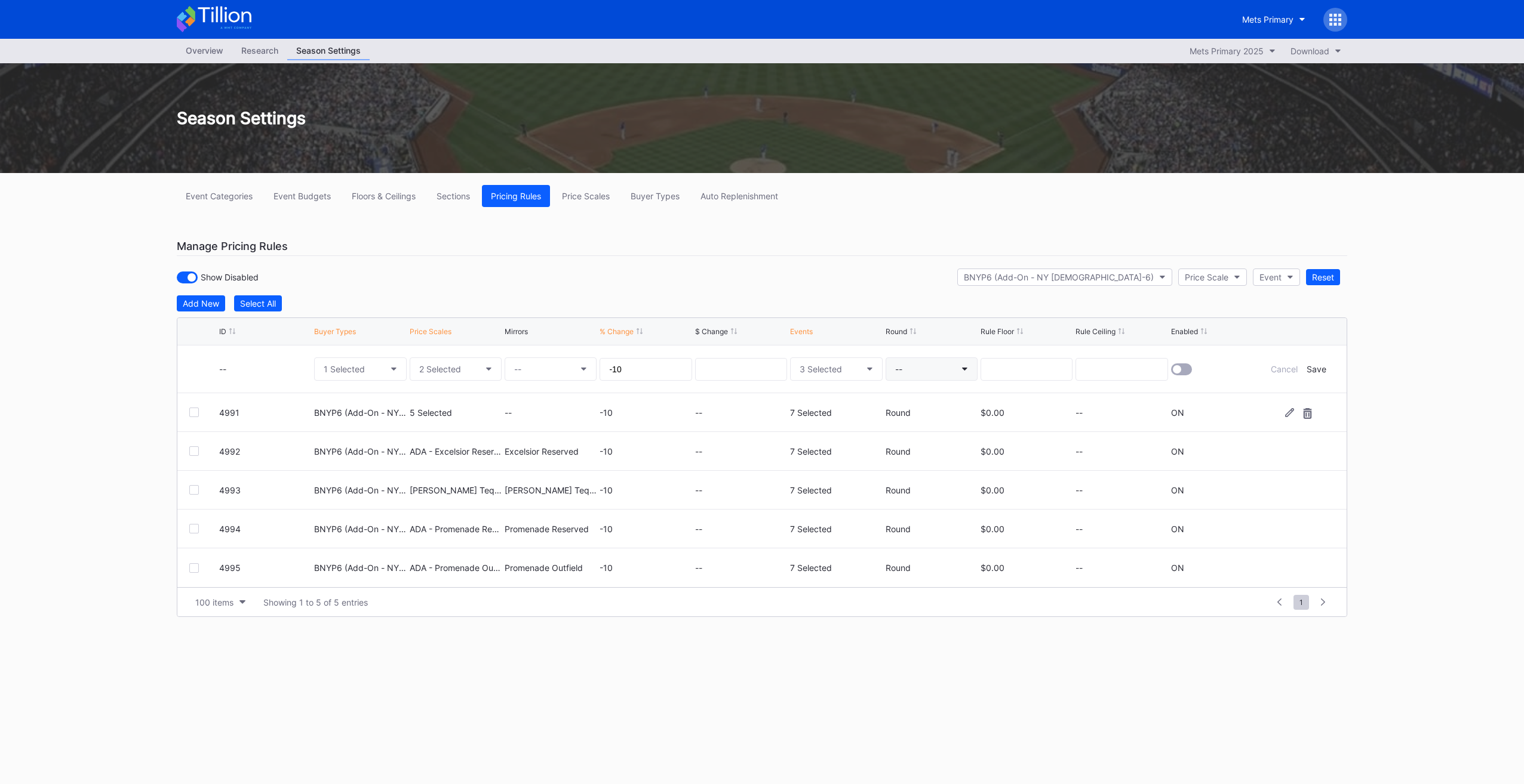
click at [928, 365] on button "--" at bounding box center [931, 369] width 92 height 23
click at [912, 462] on div "Round" at bounding box center [907, 467] width 25 height 10
click at [1318, 368] on div "Save" at bounding box center [1315, 369] width 20 height 10
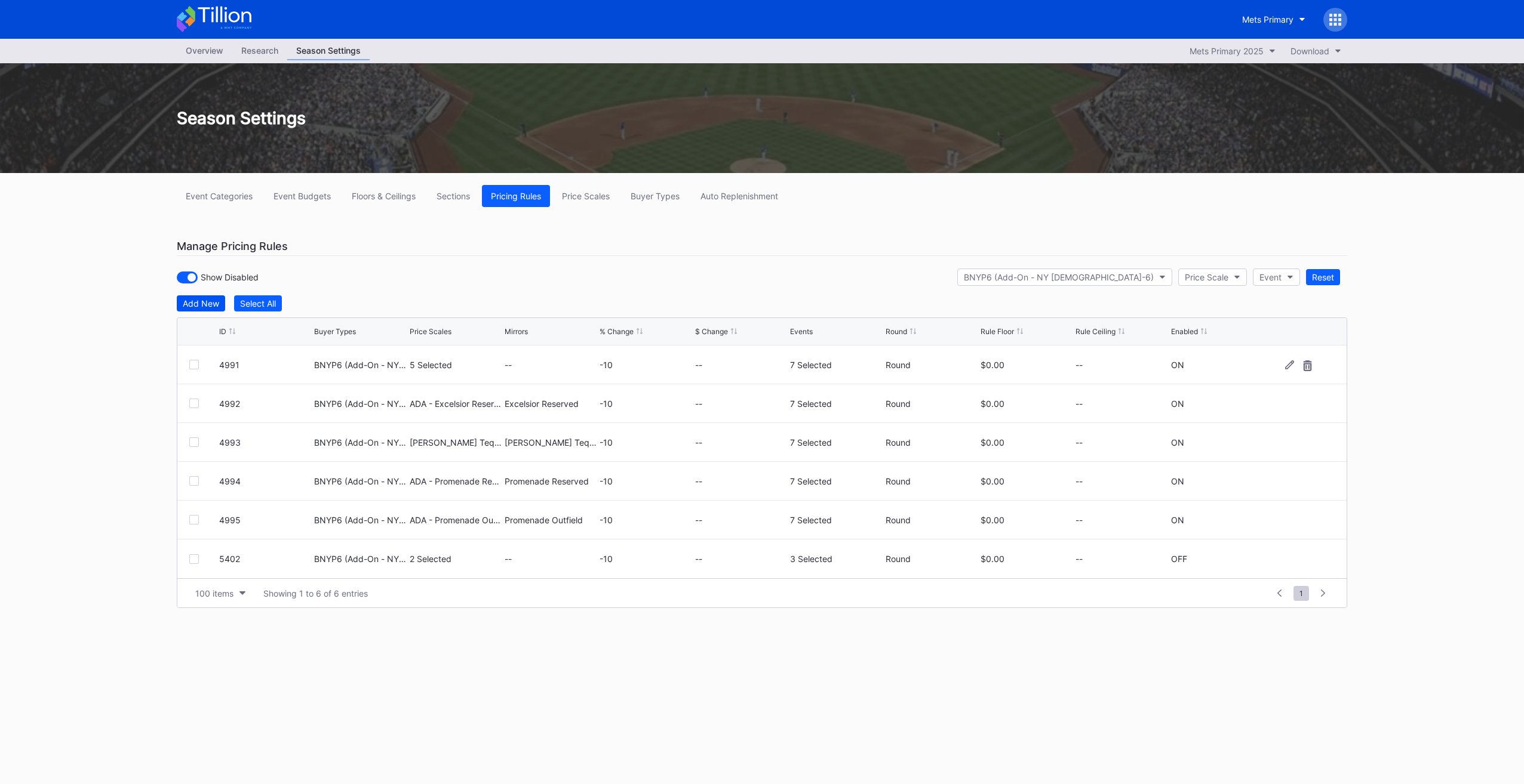
click at [214, 308] on button "Add New" at bounding box center [201, 303] width 48 height 16
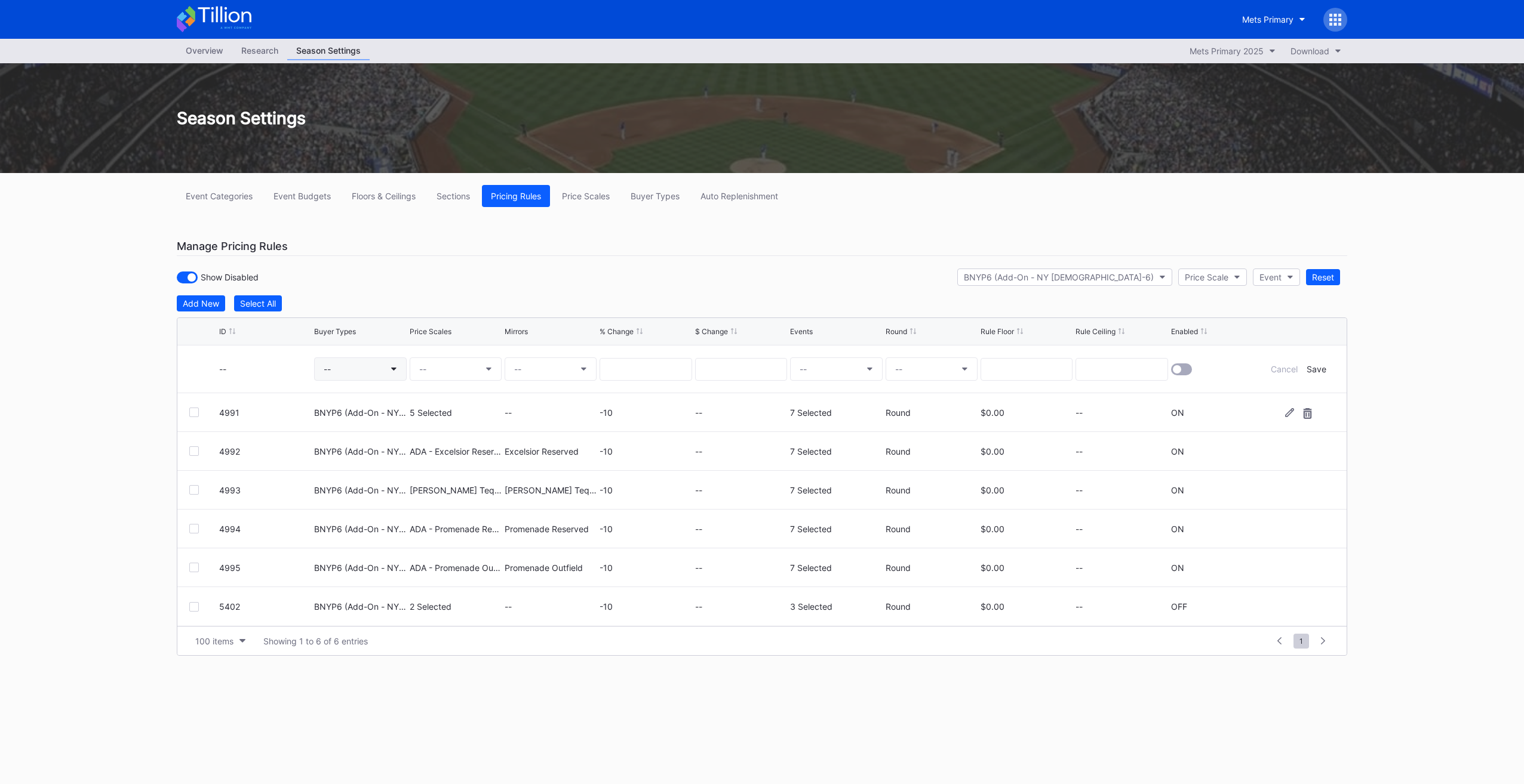
click at [341, 360] on button "--" at bounding box center [360, 369] width 92 height 23
type input "bnyp6"
click at [401, 427] on div "BNYP6 (Add-On - NY [DEMOGRAPHIC_DATA]-6)" at bounding box center [419, 437] width 209 height 22
click at [447, 360] on button "--" at bounding box center [455, 369] width 92 height 23
type input "ada - pr"
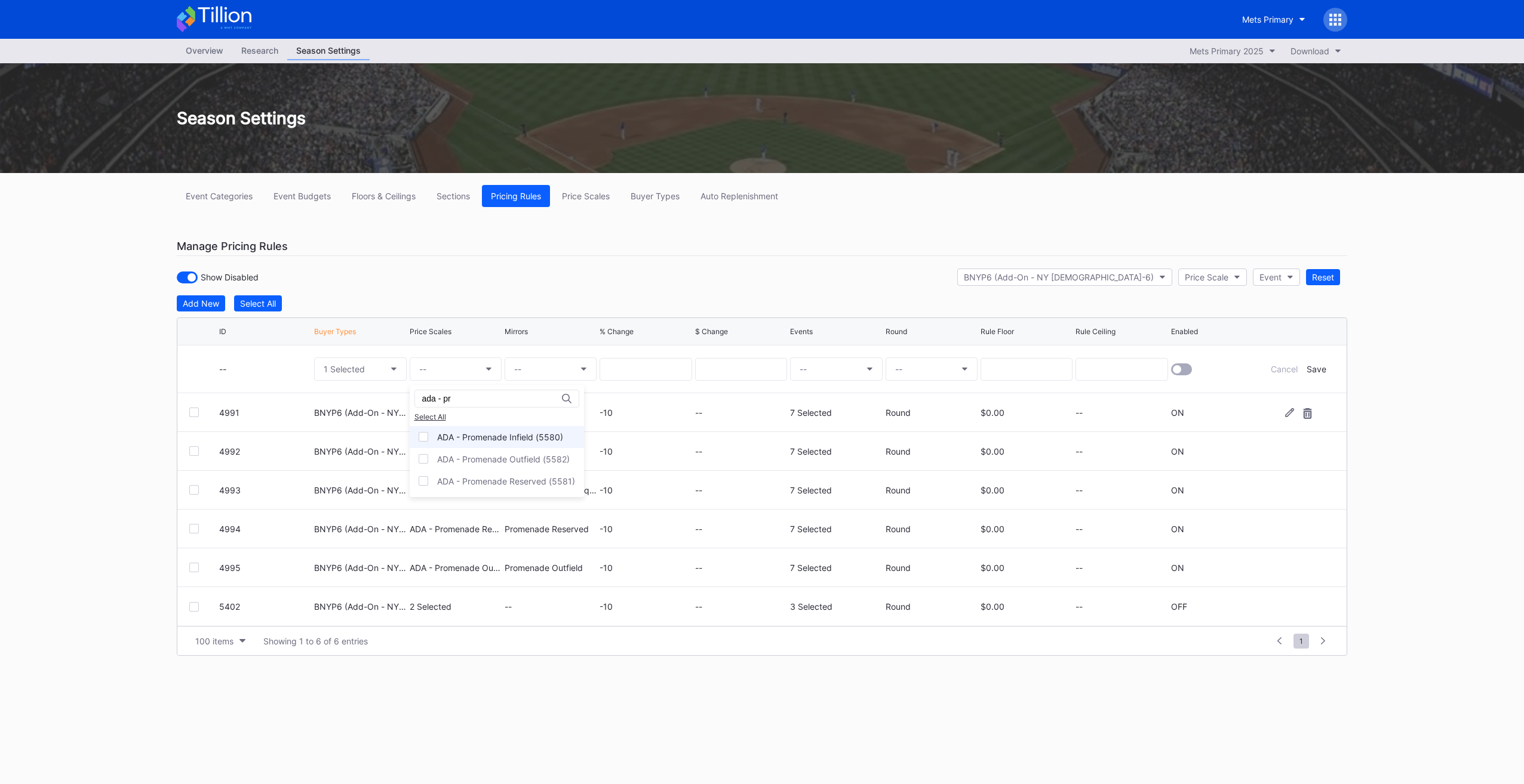
drag, startPoint x: 503, startPoint y: 442, endPoint x: 545, endPoint y: 381, distance: 74.1
click at [504, 440] on div "ADA - Promenade Infield (5580)" at bounding box center [496, 437] width 174 height 22
click at [556, 371] on button "--" at bounding box center [551, 369] width 92 height 23
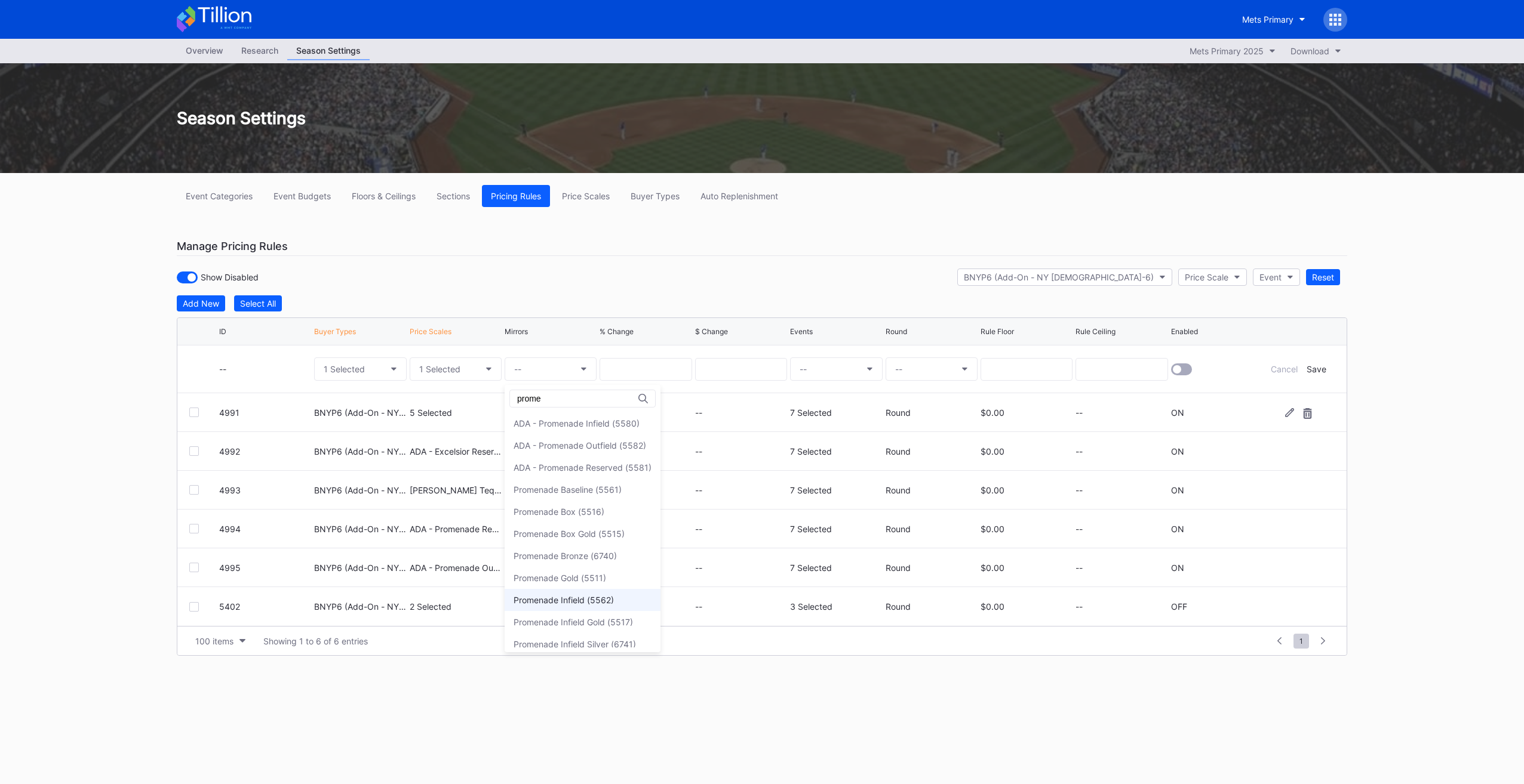
type input "prome"
click at [579, 604] on div "Promenade Infield (5562)" at bounding box center [582, 600] width 155 height 22
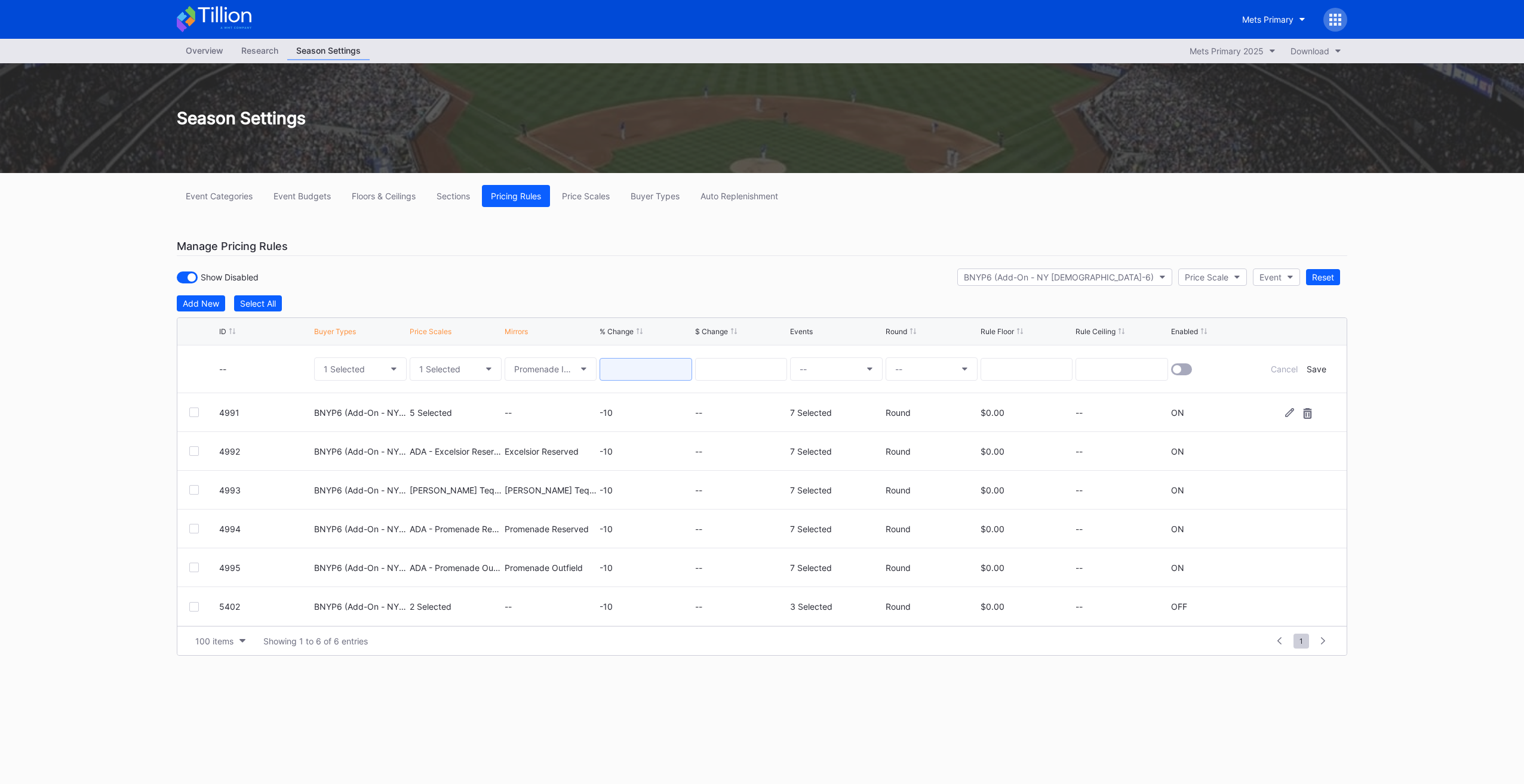
click at [632, 366] on input at bounding box center [645, 369] width 92 height 23
type input "-10"
drag, startPoint x: 866, startPoint y: 390, endPoint x: 856, endPoint y: 371, distance: 21.5
click at [857, 372] on div "--" at bounding box center [836, 369] width 92 height 47
click at [849, 362] on button "--" at bounding box center [836, 369] width 92 height 23
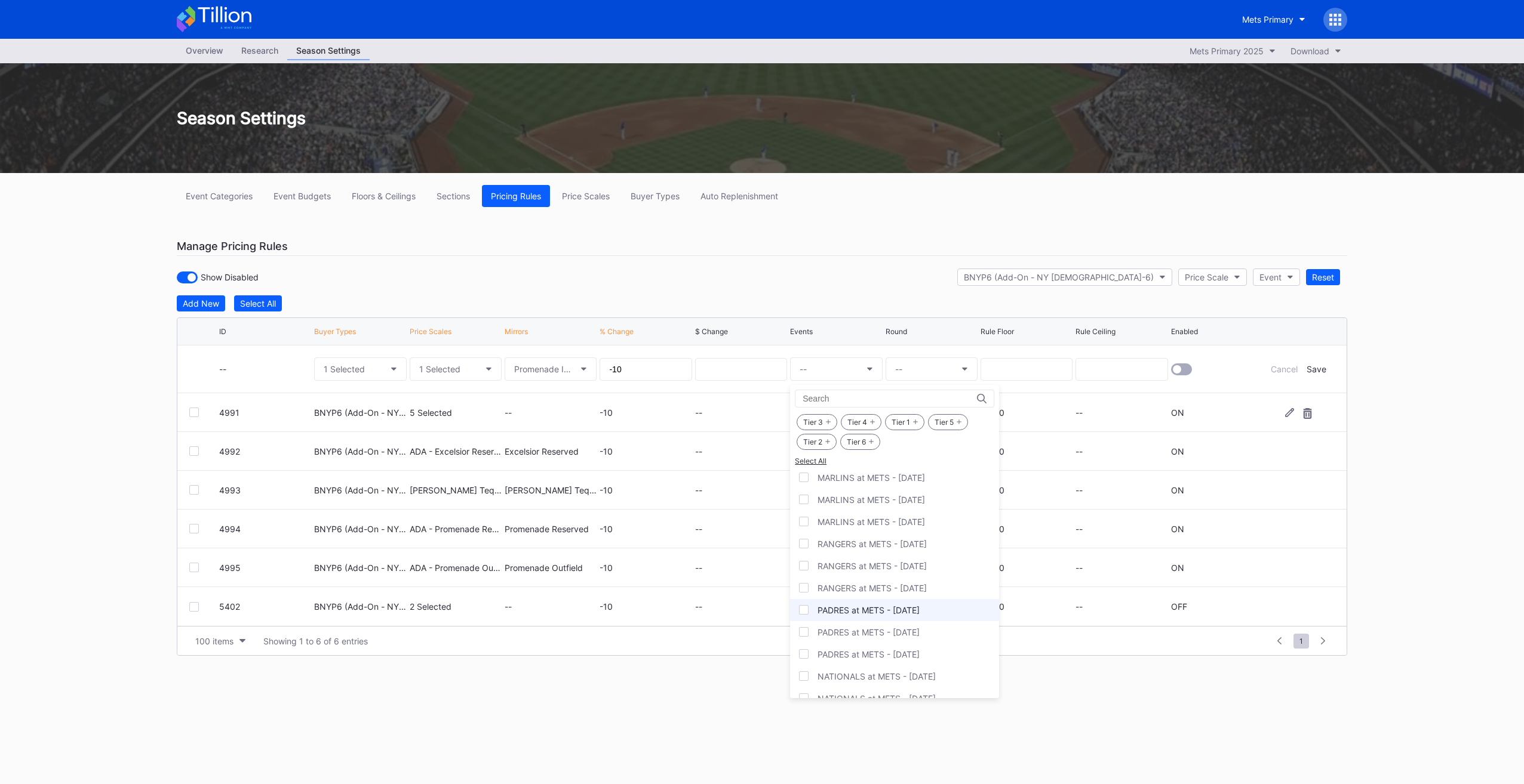
scroll to position [1468, 0]
click at [944, 658] on div "PADRES at METS - [DATE]" at bounding box center [894, 669] width 209 height 22
click at [936, 680] on div "PADRES at METS - [DATE]" at bounding box center [894, 691] width 209 height 22
click at [936, 683] on div "NATIONALS at METS - [DATE]" at bounding box center [876, 688] width 118 height 10
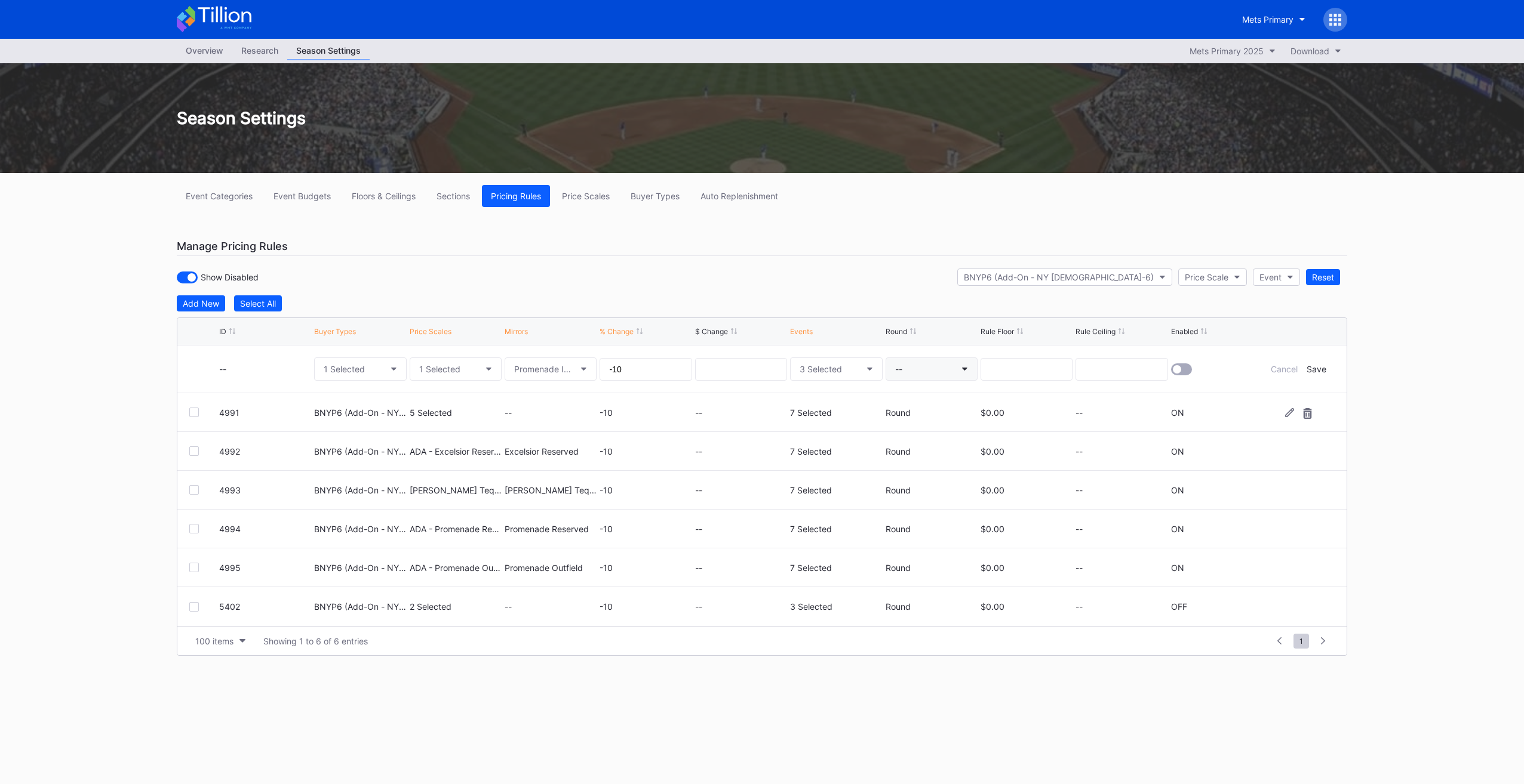
click at [931, 361] on button "--" at bounding box center [931, 369] width 92 height 23
click at [908, 468] on div "Round" at bounding box center [907, 467] width 25 height 10
click at [1182, 369] on div at bounding box center [1181, 369] width 21 height 12
click at [1322, 369] on div "Save" at bounding box center [1315, 369] width 20 height 10
